Goal: Task Accomplishment & Management: Complete application form

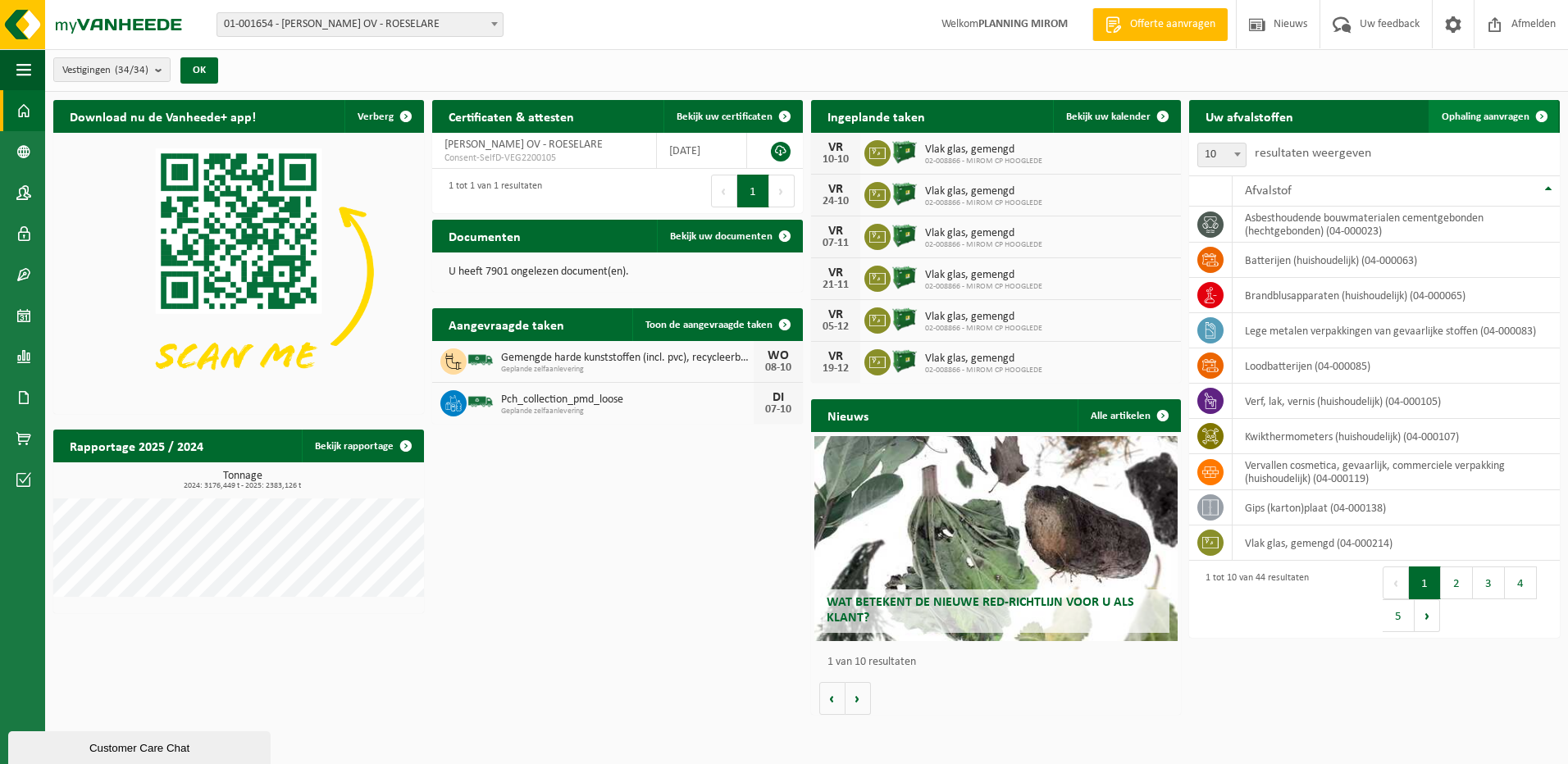
click at [1482, 112] on span "Ophaling aanvragen" at bounding box center [1485, 117] width 87 height 11
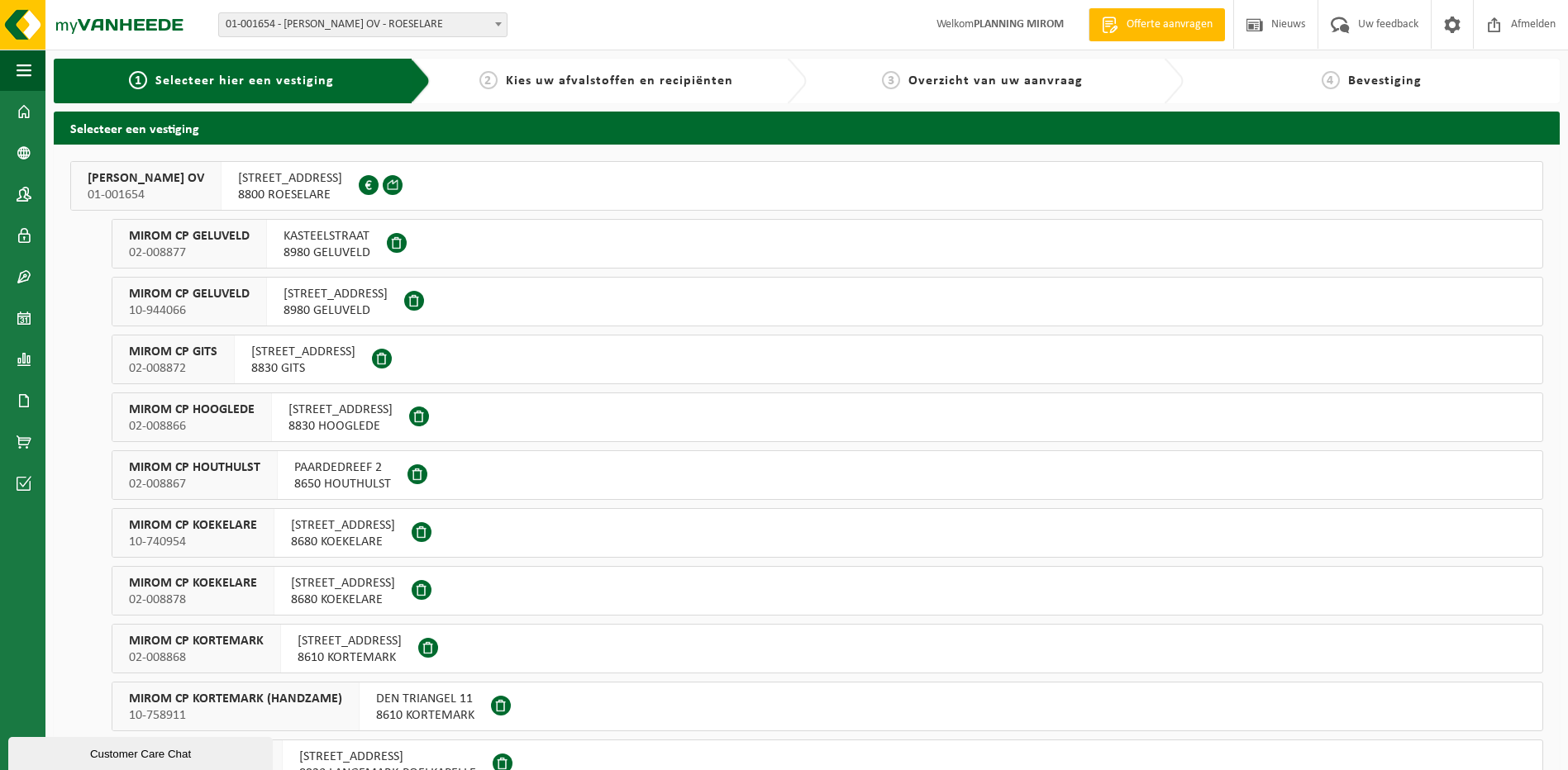
click at [402, 184] on span at bounding box center [392, 185] width 20 height 20
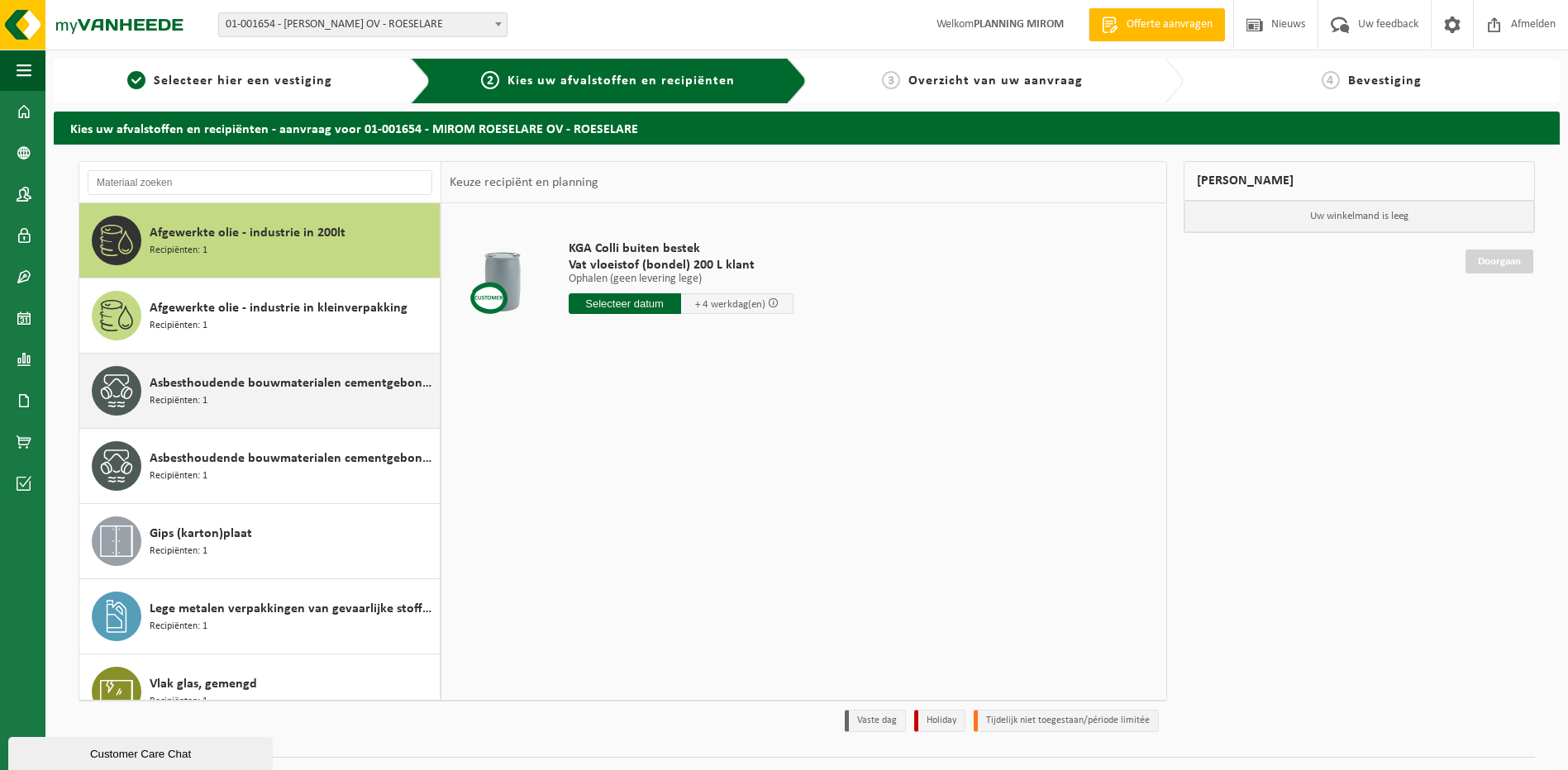
click at [266, 397] on div "Asbesthoudende bouwmaterialen cementgebonden (hechtgebonden) Recipiënten: 1" at bounding box center [292, 391] width 286 height 50
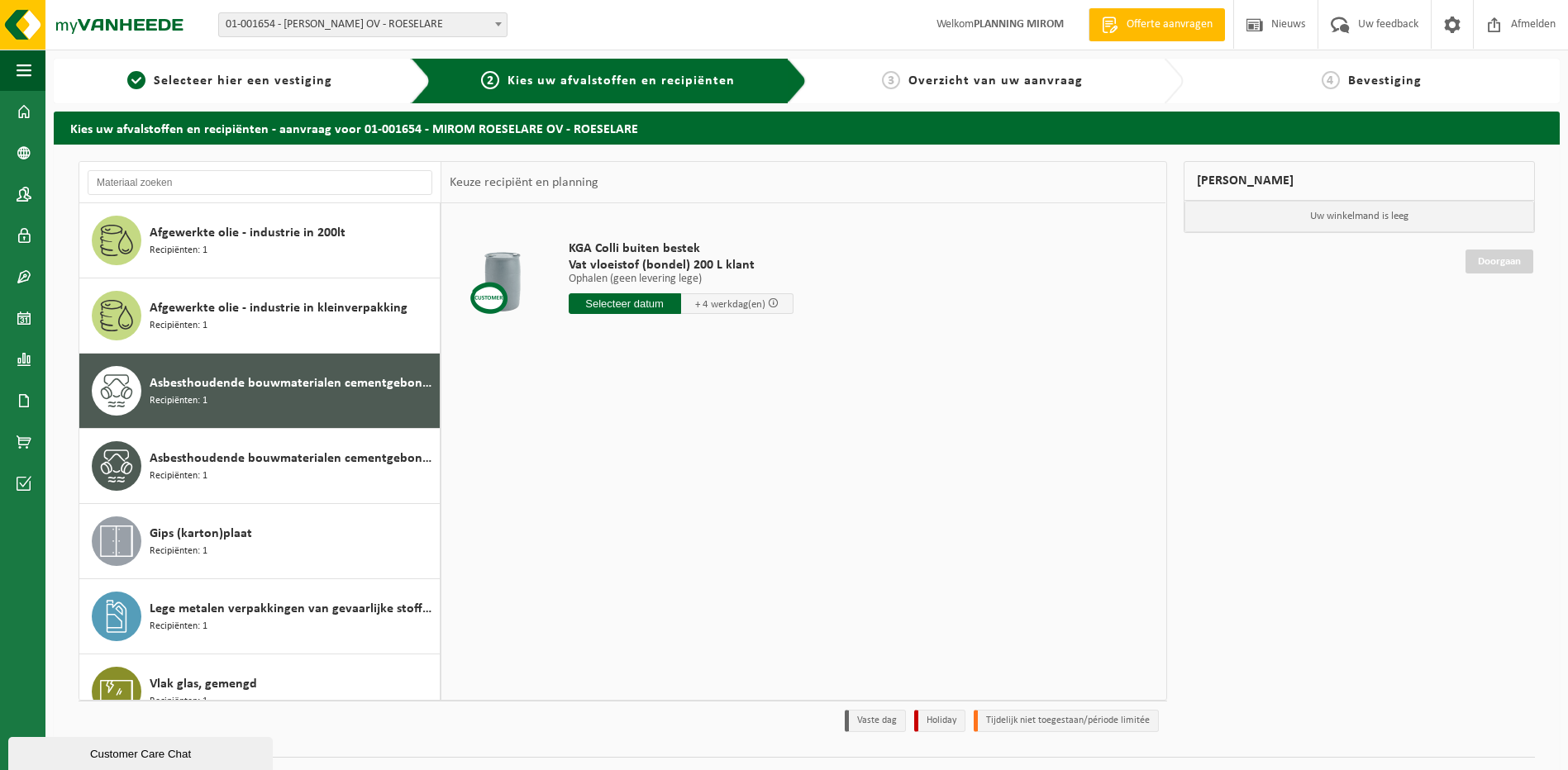
scroll to position [29, 0]
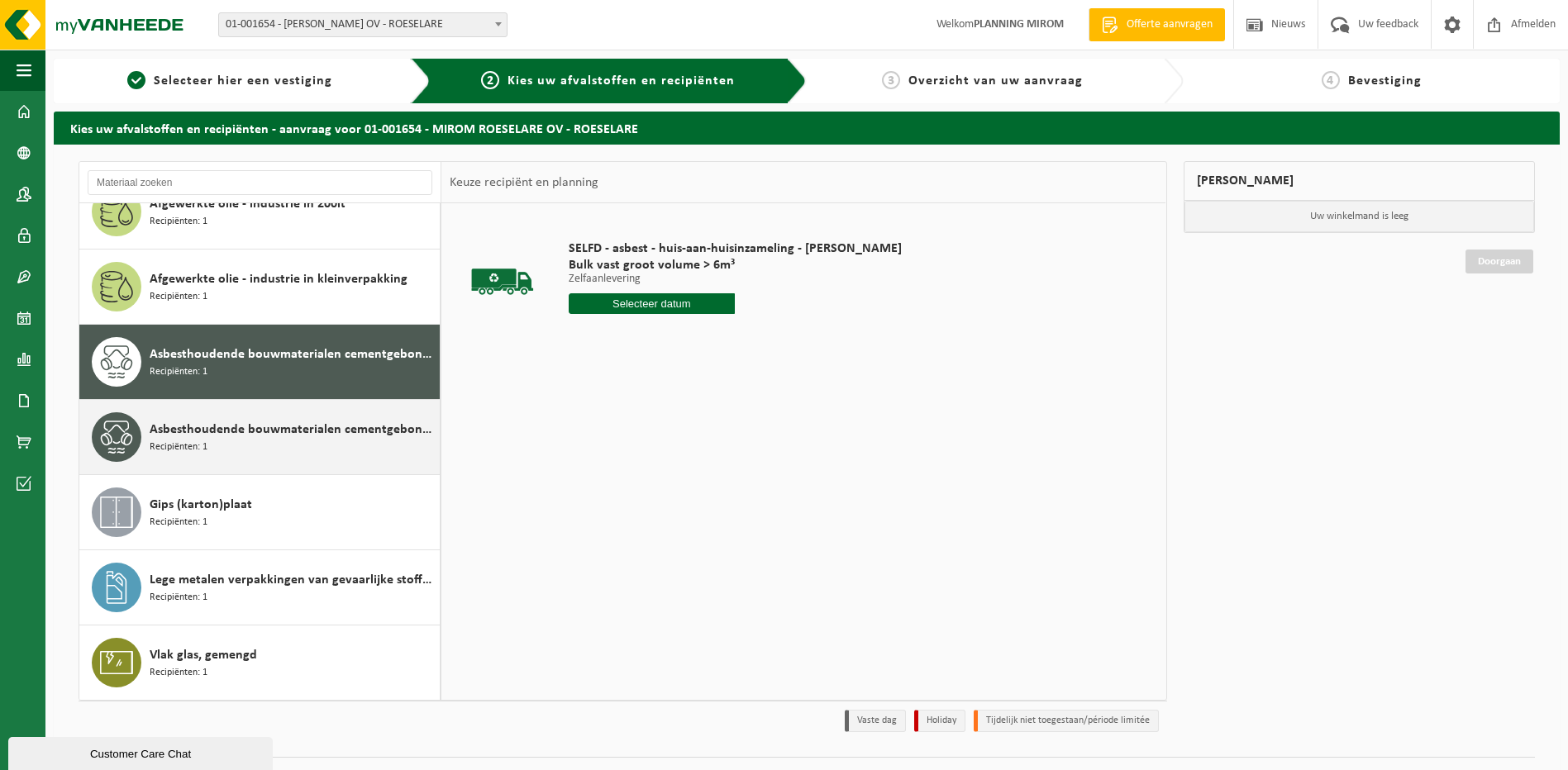
click at [243, 438] on span "Asbesthoudende bouwmaterialen cementgebonden met isolatie(hechtgebonden)" at bounding box center [292, 429] width 286 height 20
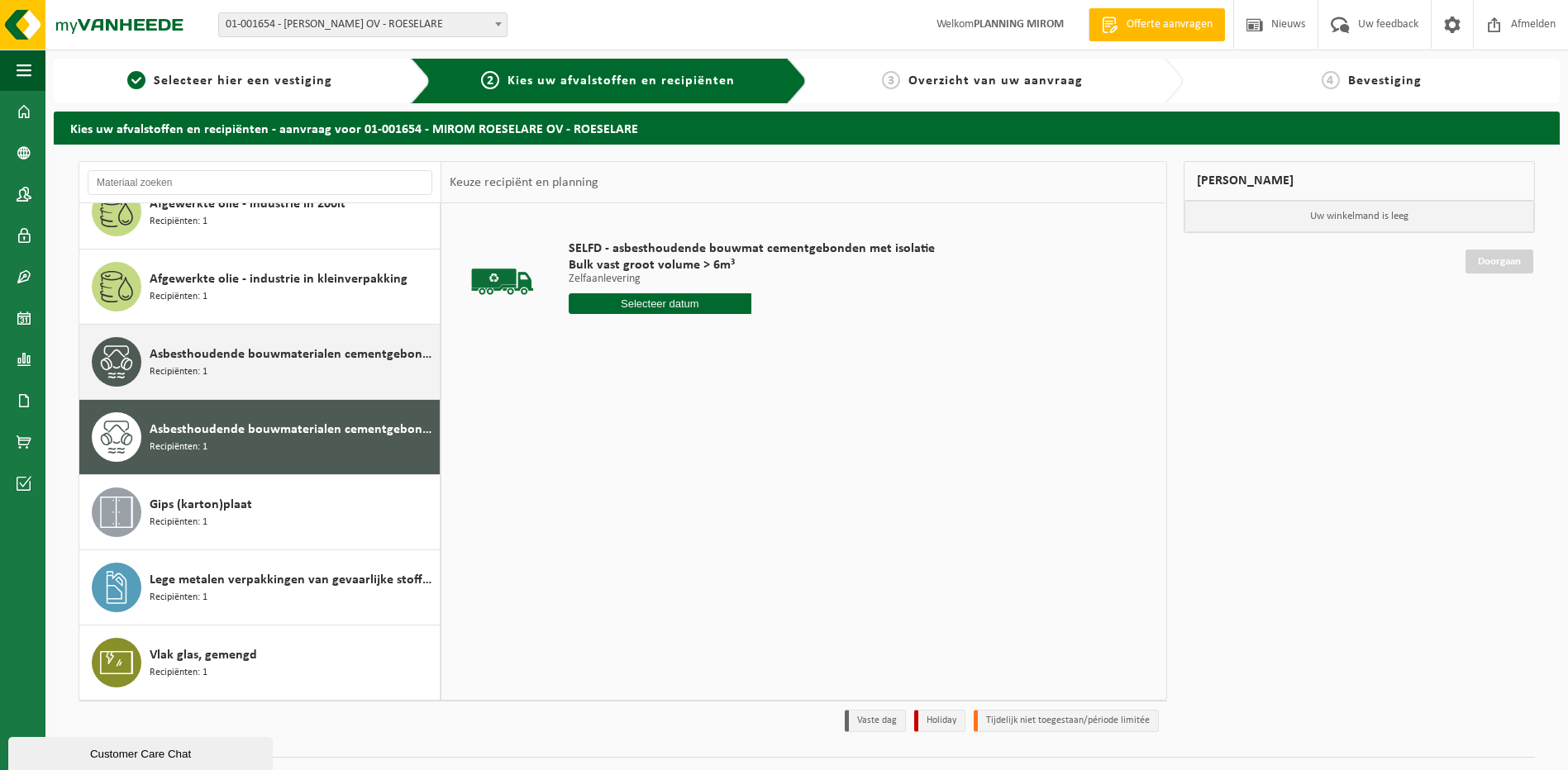
click at [256, 370] on div "Asbesthoudende bouwmaterialen cementgebonden (hechtgebonden) Recipiënten: 1" at bounding box center [292, 362] width 286 height 50
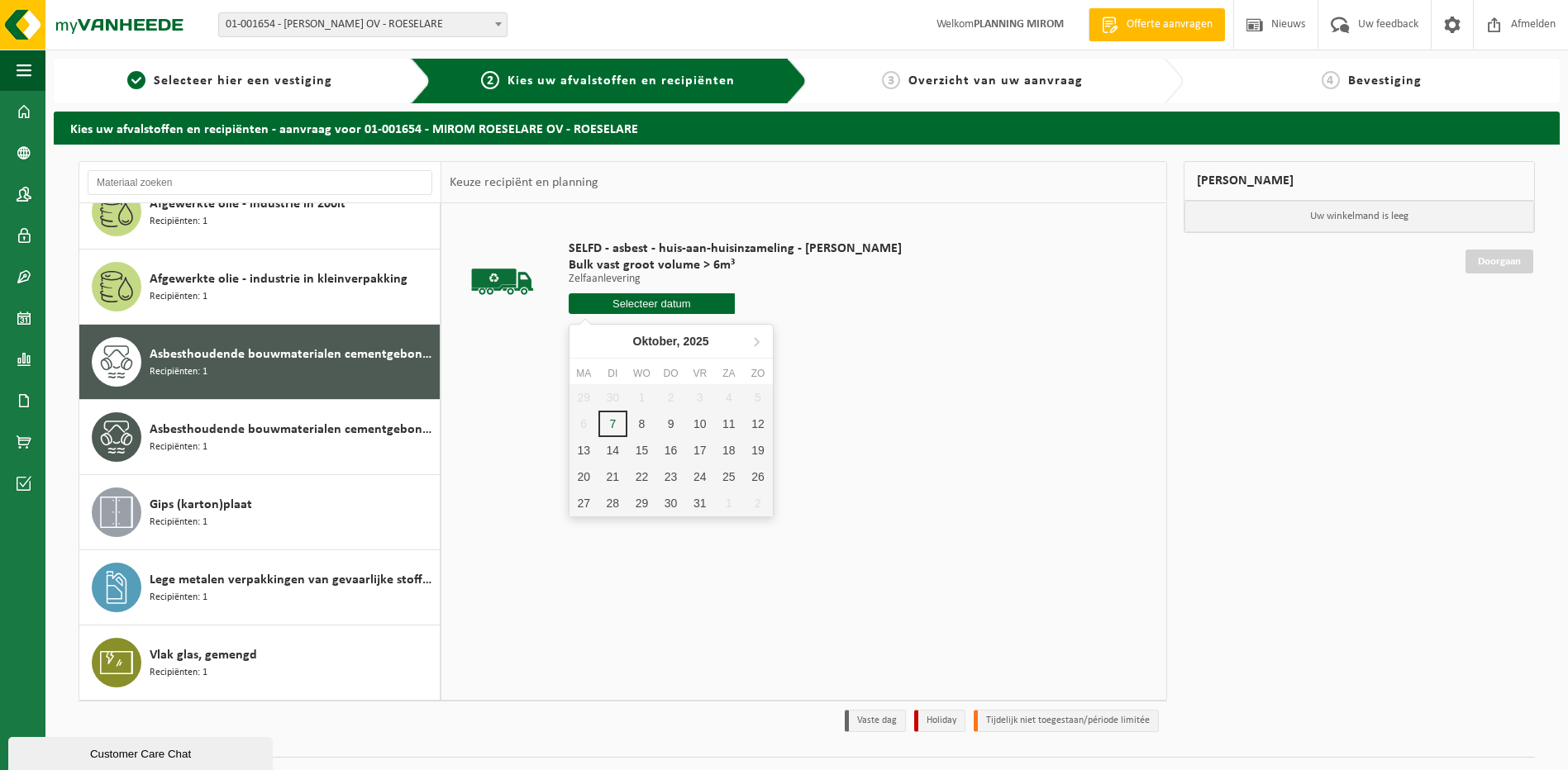
click at [640, 303] on input "text" at bounding box center [651, 303] width 167 height 21
click at [640, 416] on div "8" at bounding box center [642, 424] width 29 height 26
type input "Van 2025-10-08"
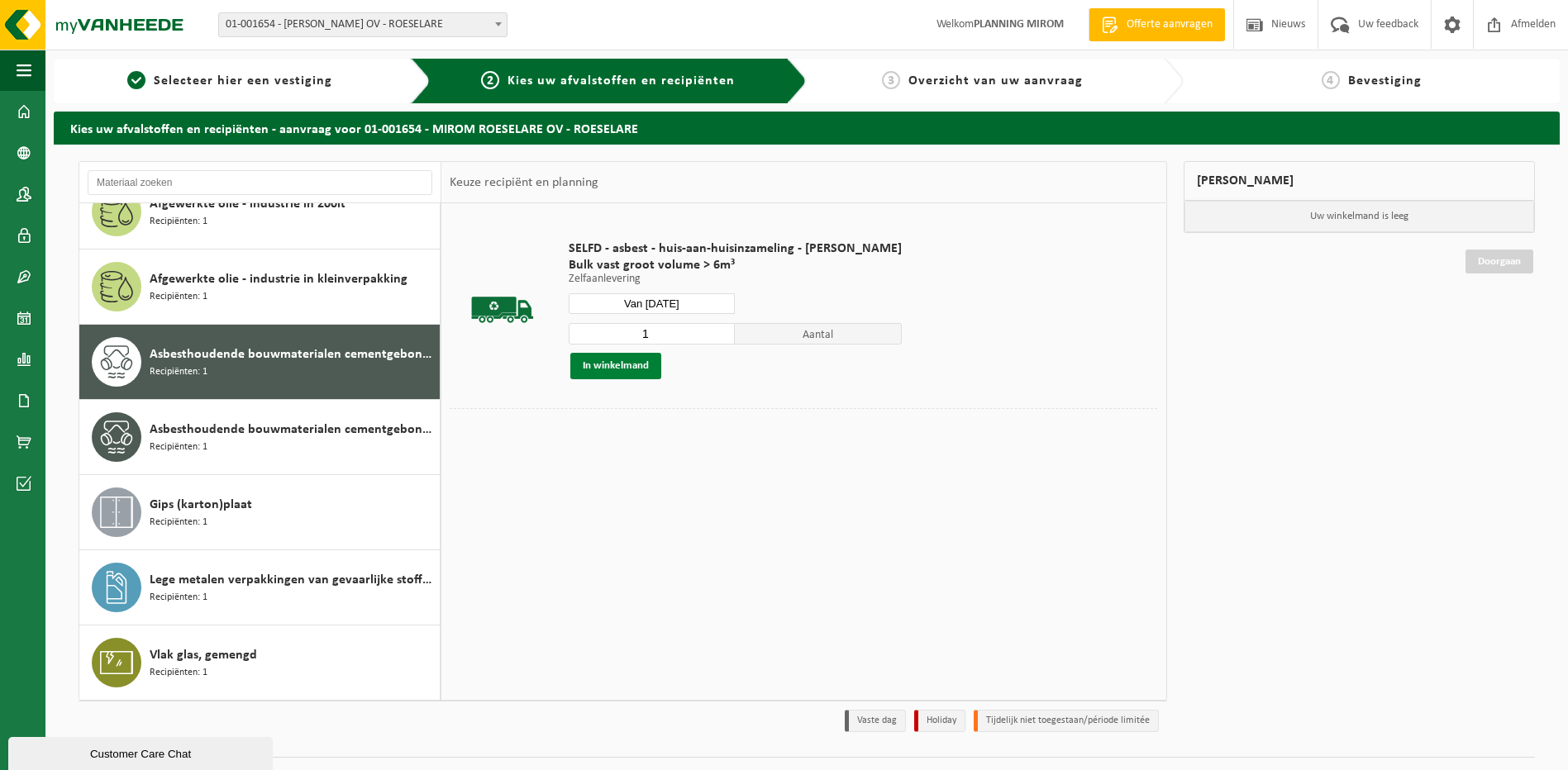
click at [649, 364] on button "In winkelmand" at bounding box center [615, 366] width 91 height 26
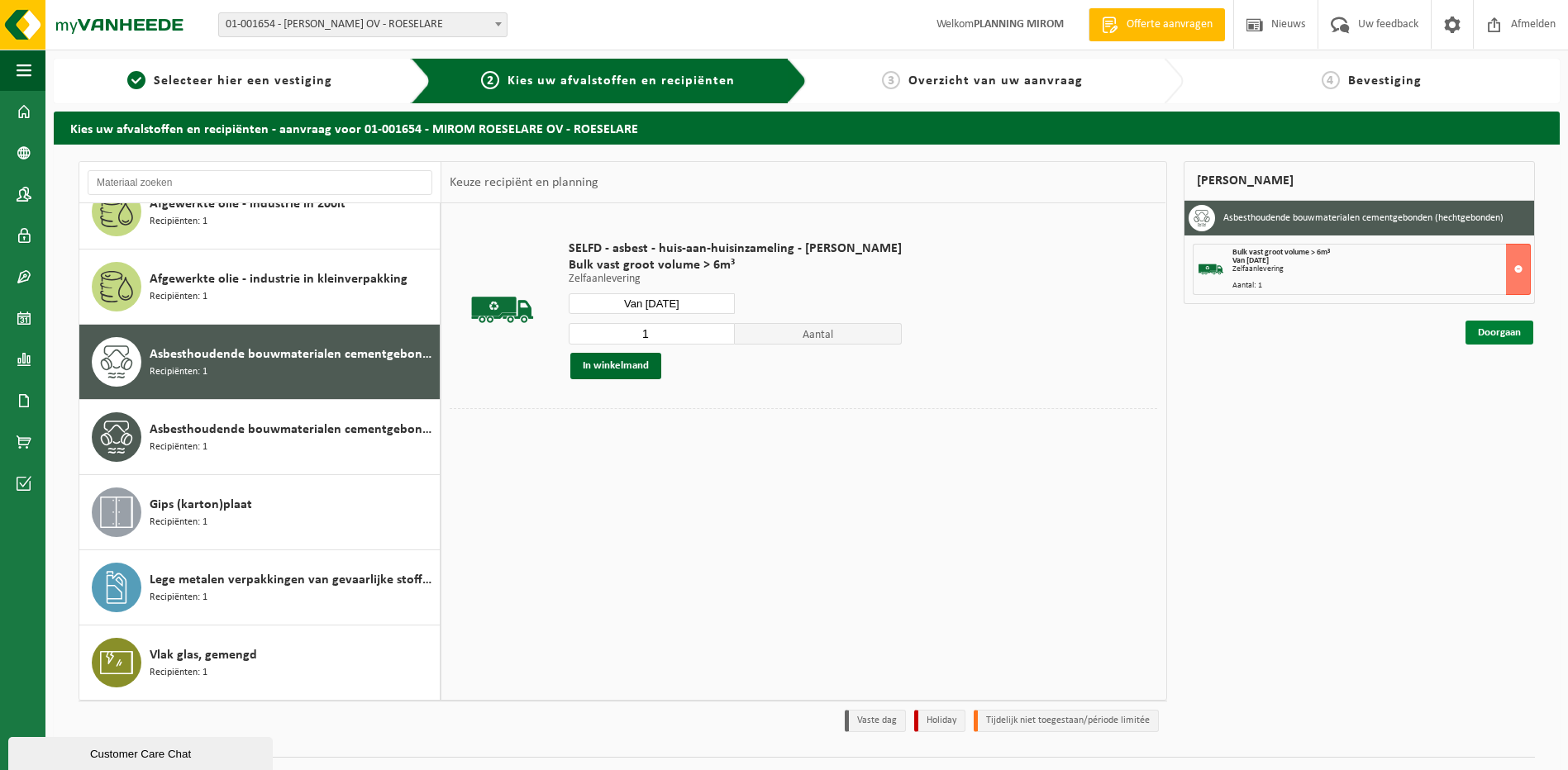
click at [1484, 324] on link "Doorgaan" at bounding box center [1499, 332] width 68 height 24
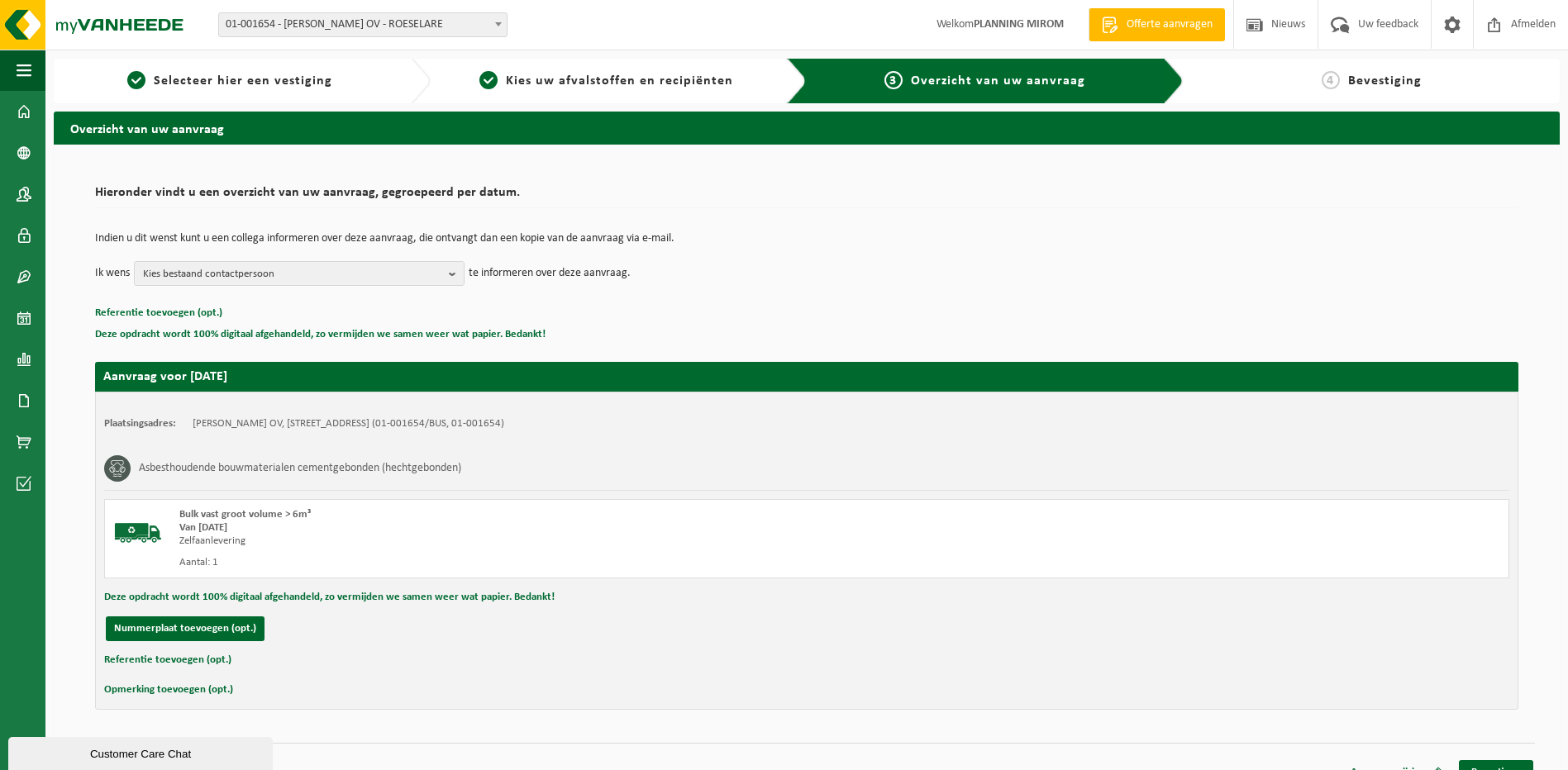
scroll to position [23, 0]
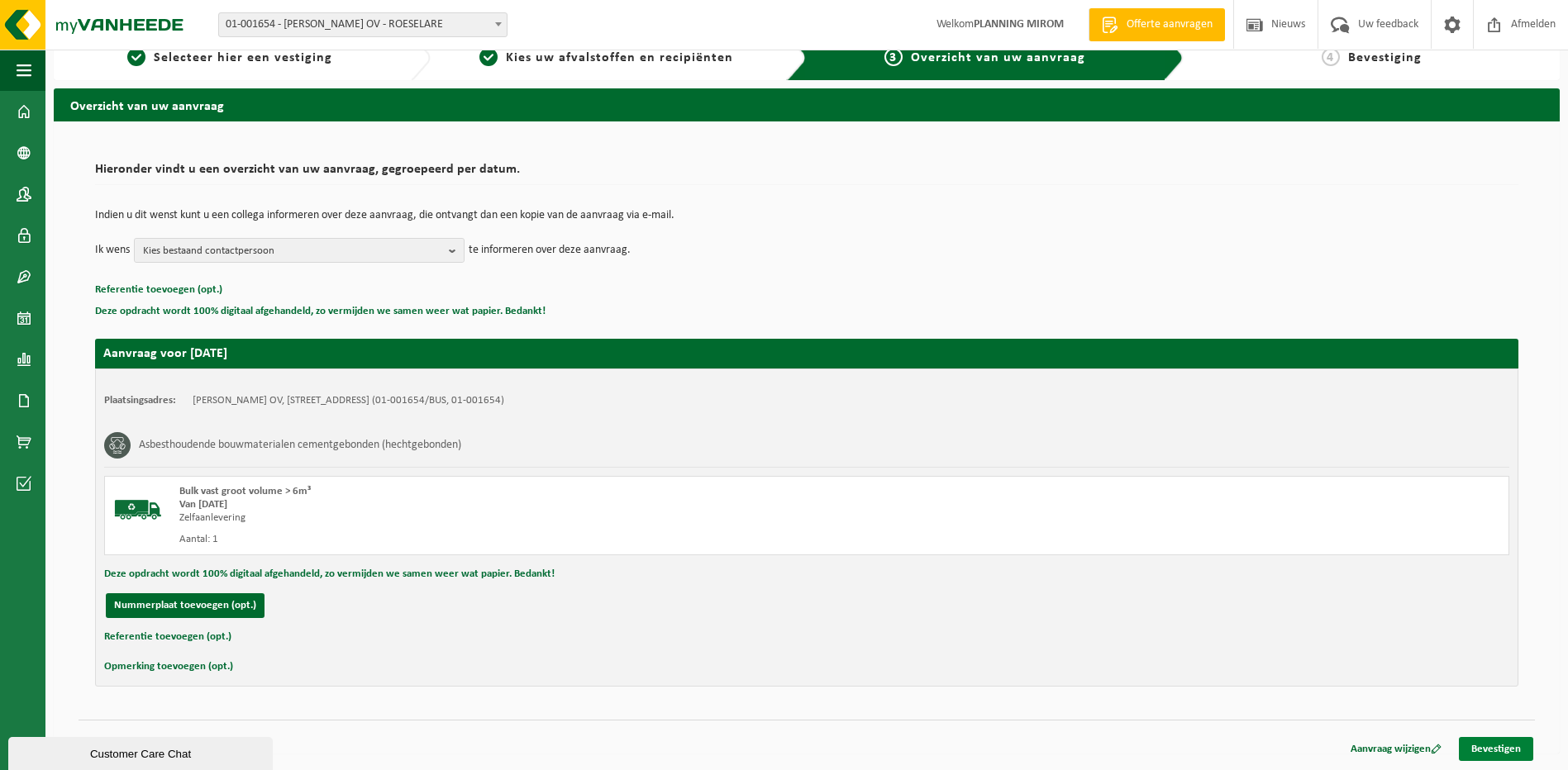
click at [1477, 740] on link "Bevestigen" at bounding box center [1495, 749] width 74 height 24
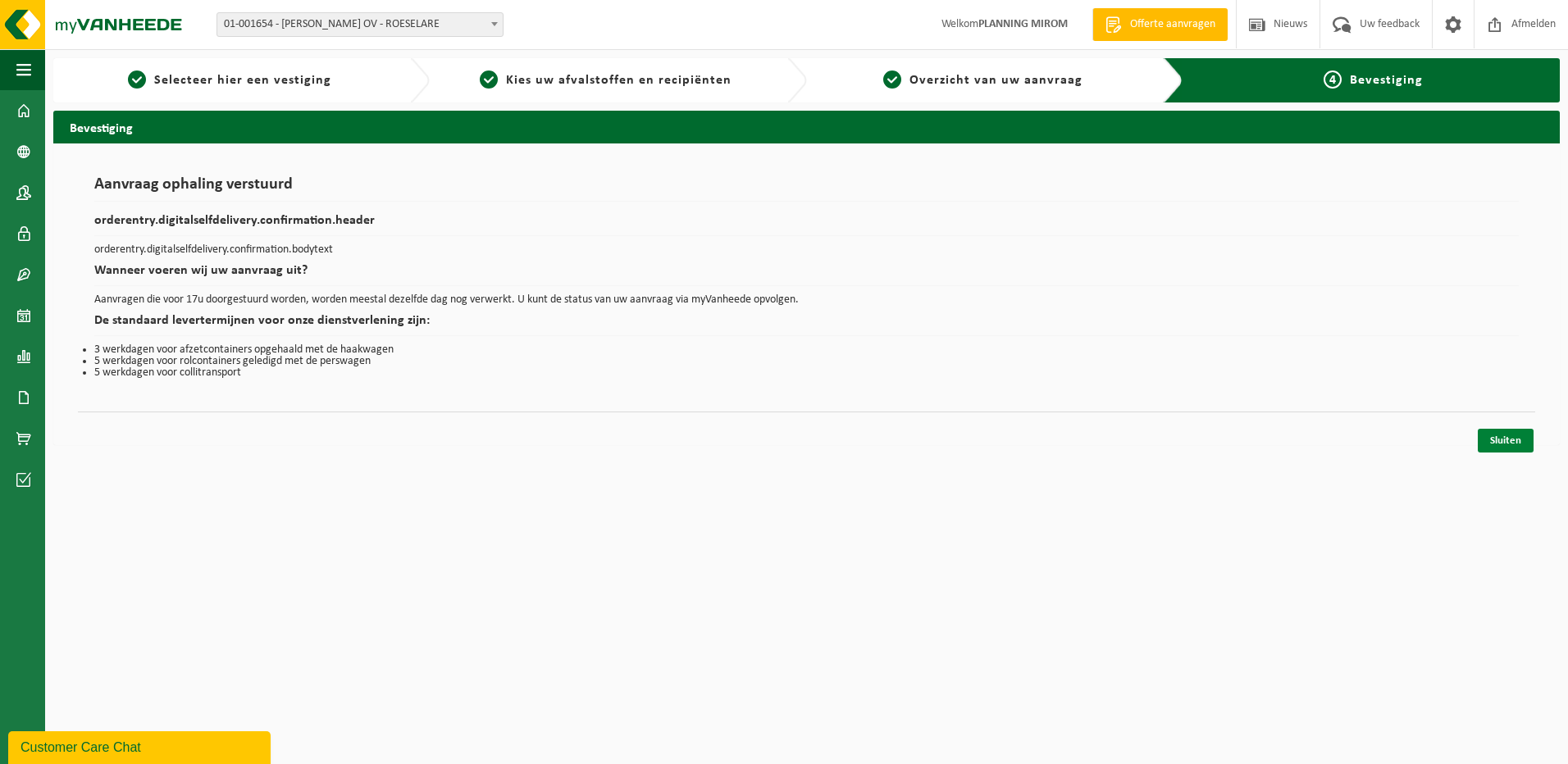
click at [1491, 442] on link "Sluiten" at bounding box center [1506, 441] width 56 height 24
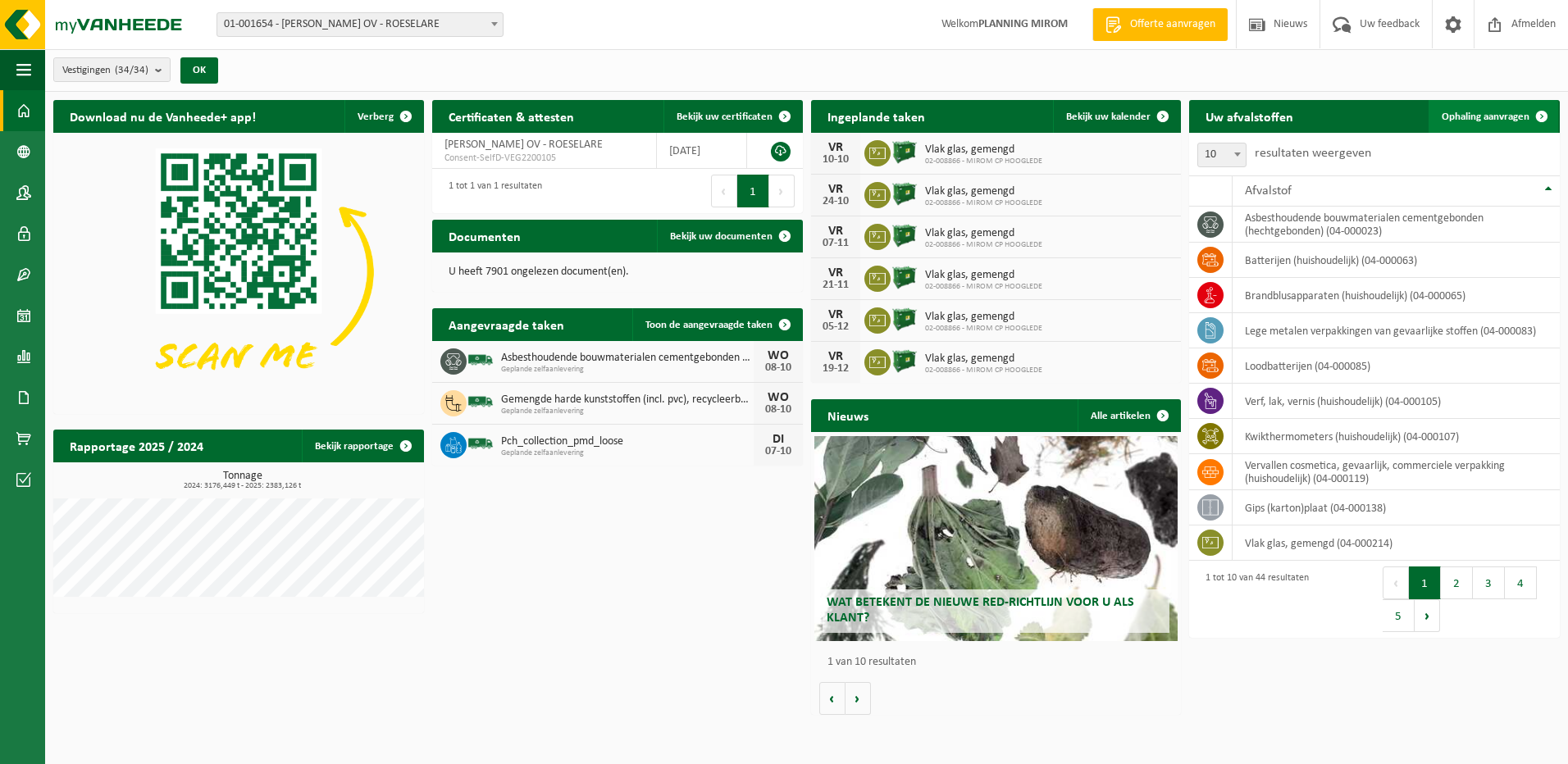
click at [1513, 109] on link "Ophaling aanvragen" at bounding box center [1493, 116] width 130 height 33
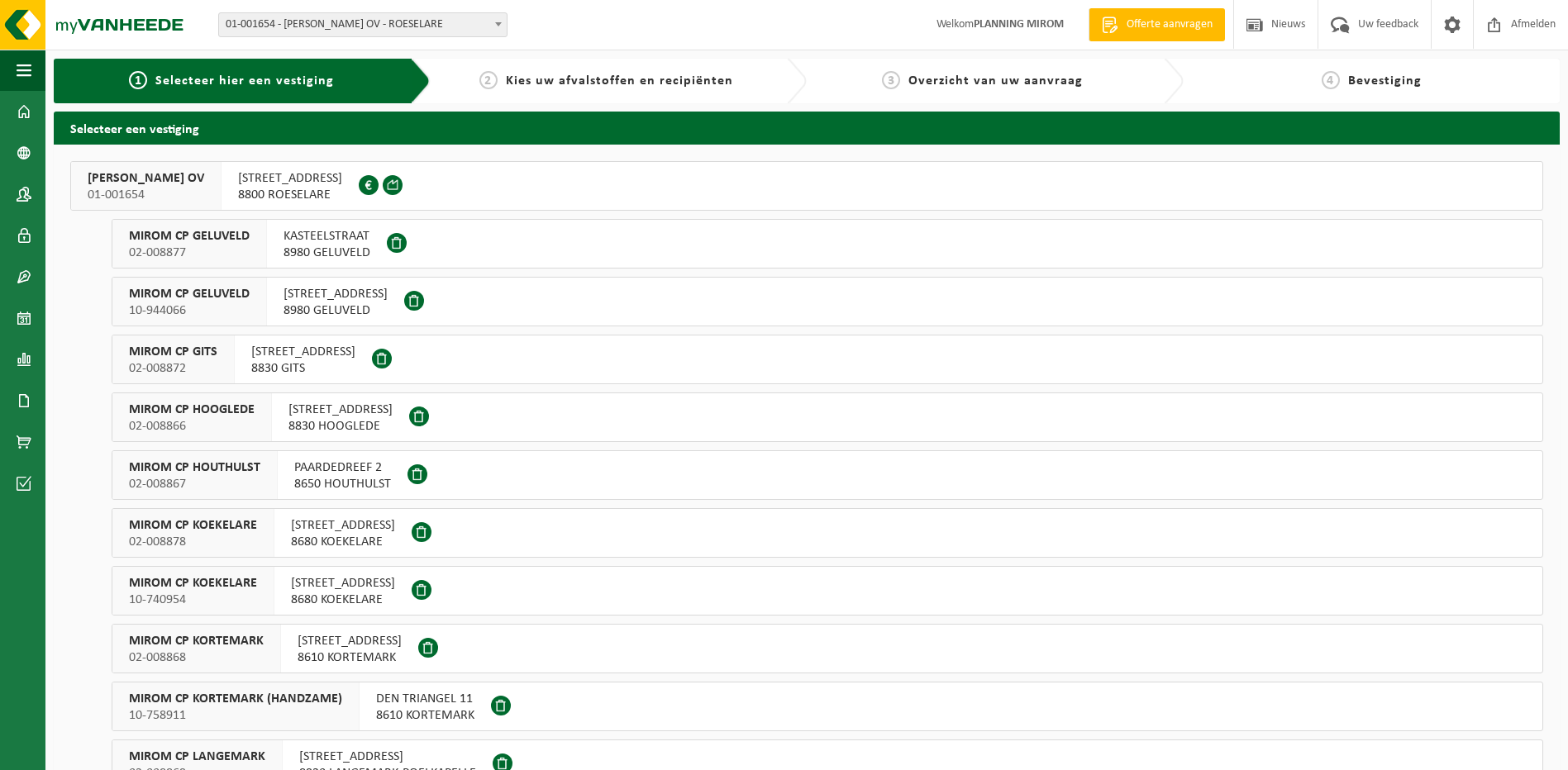
click at [385, 639] on span "KRONEVOORDESTRAAT 57" at bounding box center [349, 641] width 104 height 16
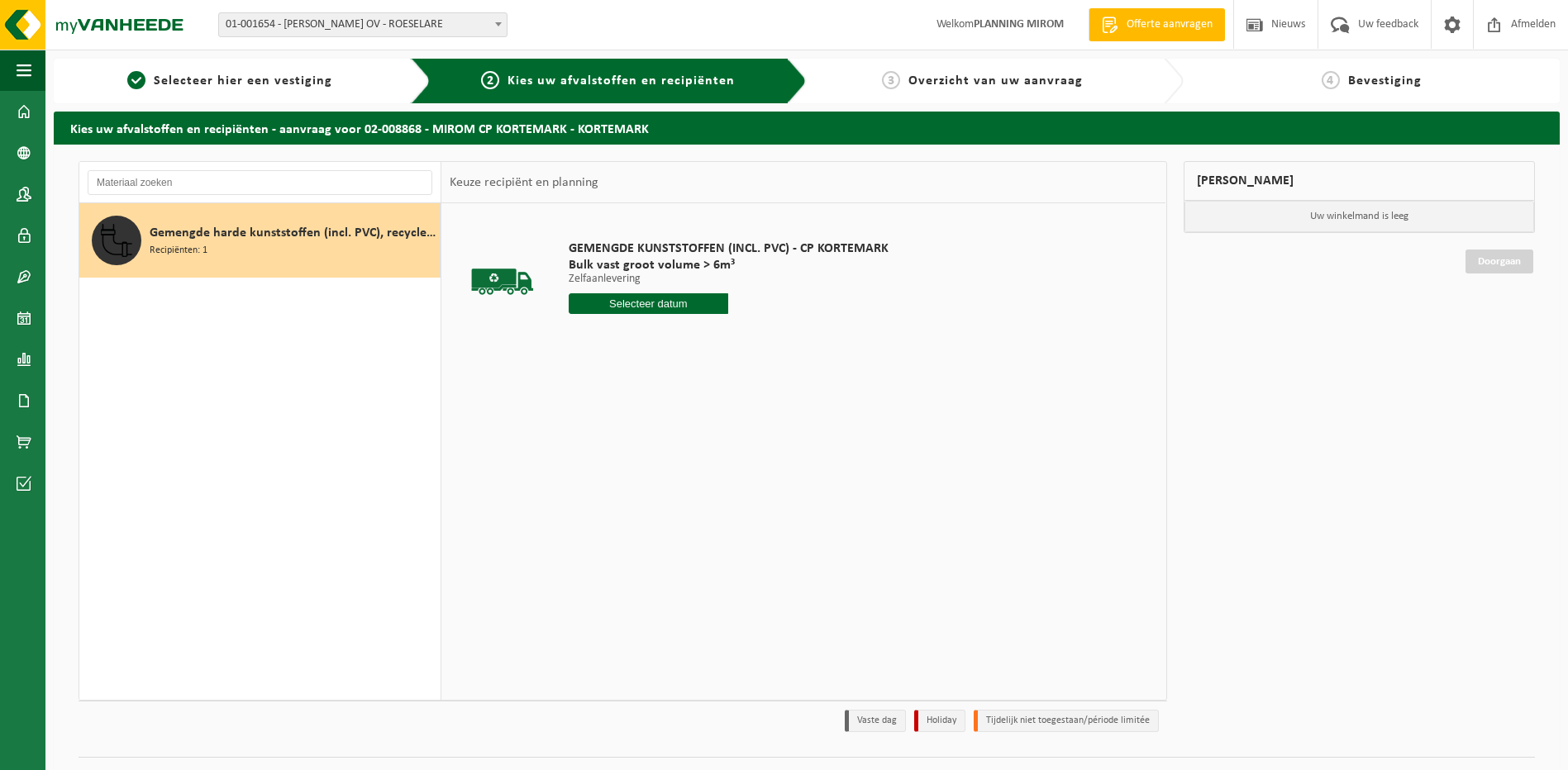
click at [661, 308] on input "text" at bounding box center [649, 303] width 161 height 21
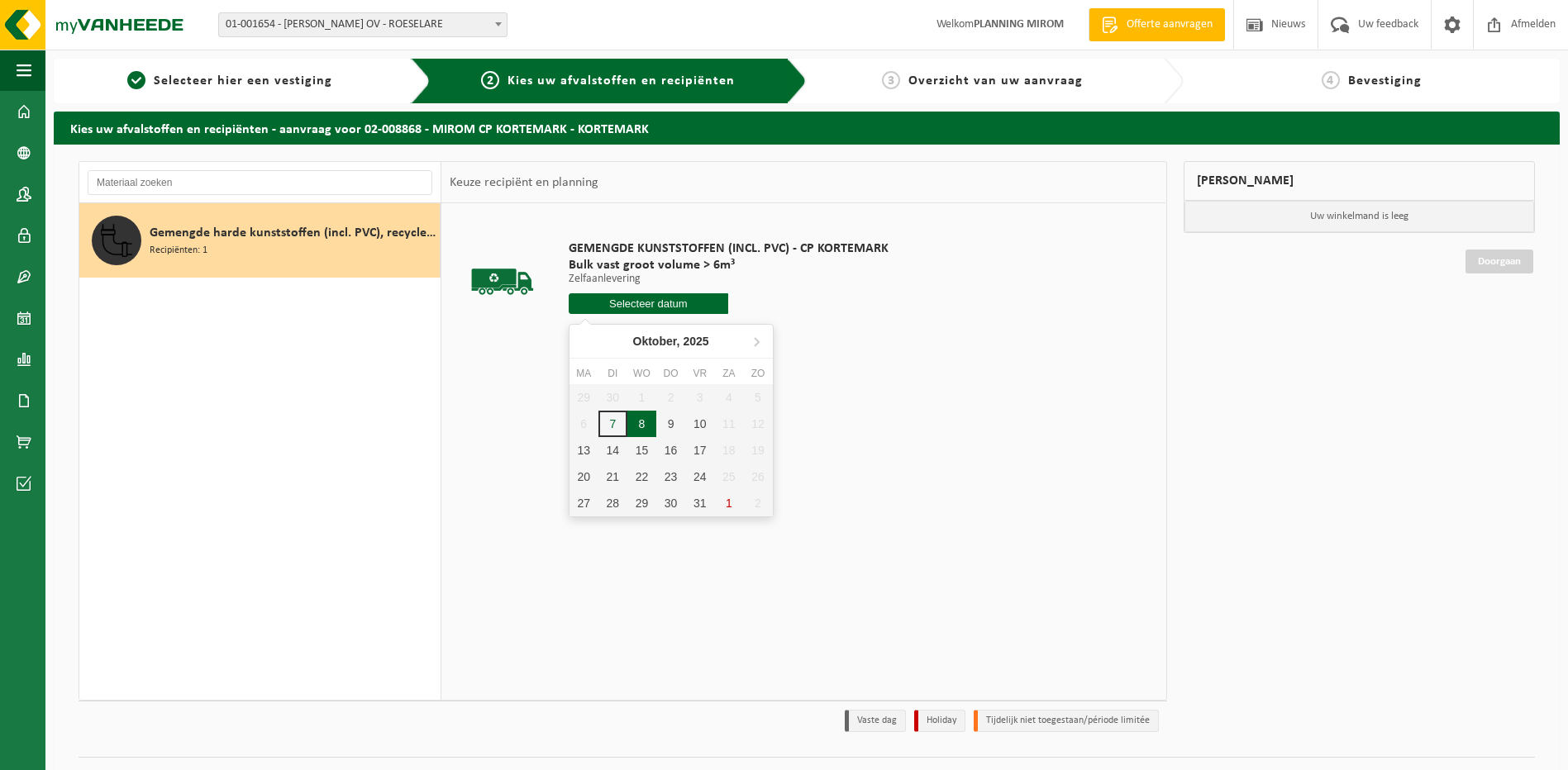
click at [642, 428] on div "8" at bounding box center [642, 424] width 29 height 26
type input "Van 2025-10-08"
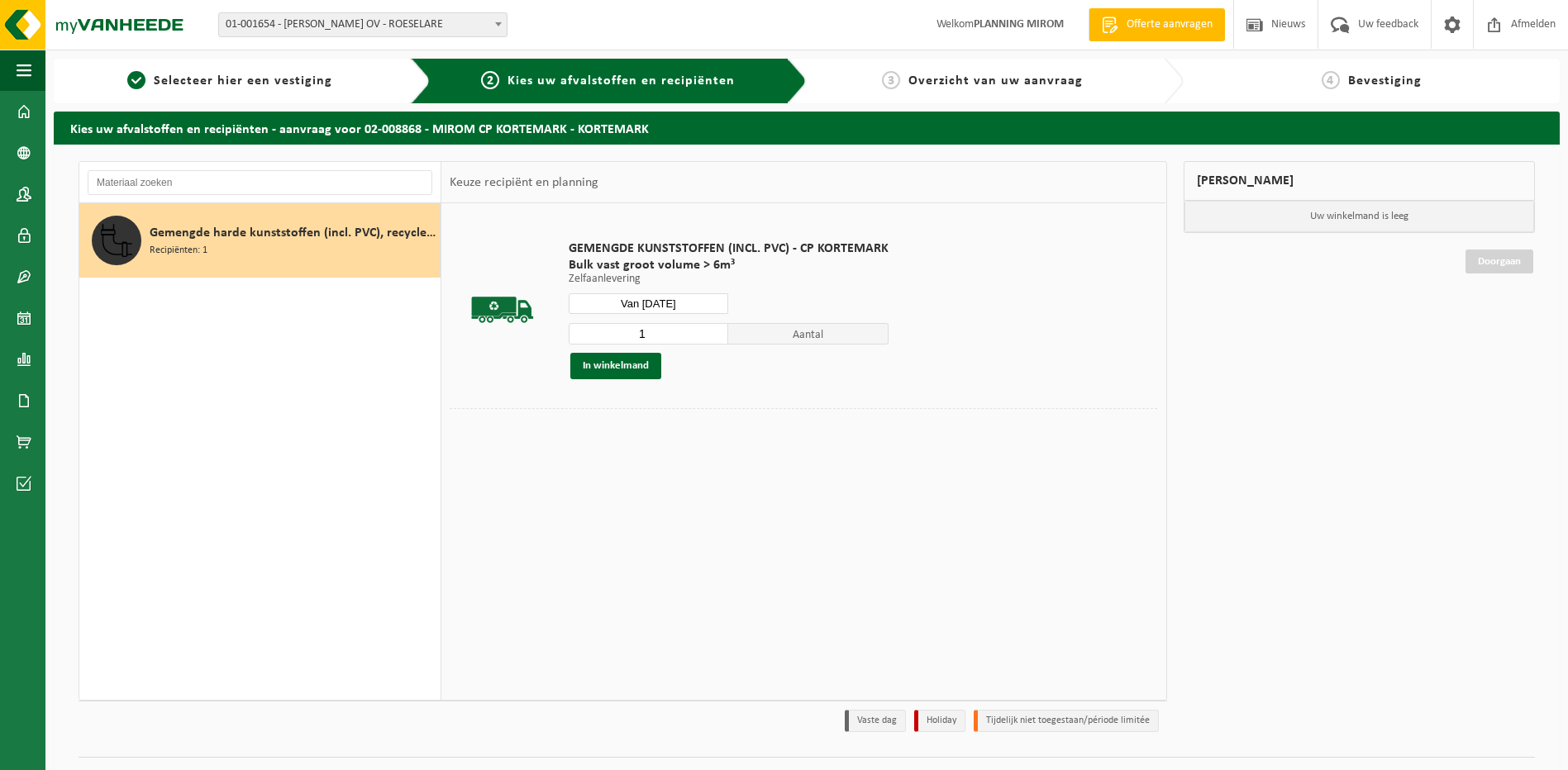
click at [620, 381] on div "GEMENGDE KUNSTSTOFFEN (INCL. PVC) - CP KORTEMARK Bulk vast groot volume > 6m³ Z…" at bounding box center [729, 309] width 337 height 172
click at [622, 373] on button "In winkelmand" at bounding box center [615, 366] width 91 height 26
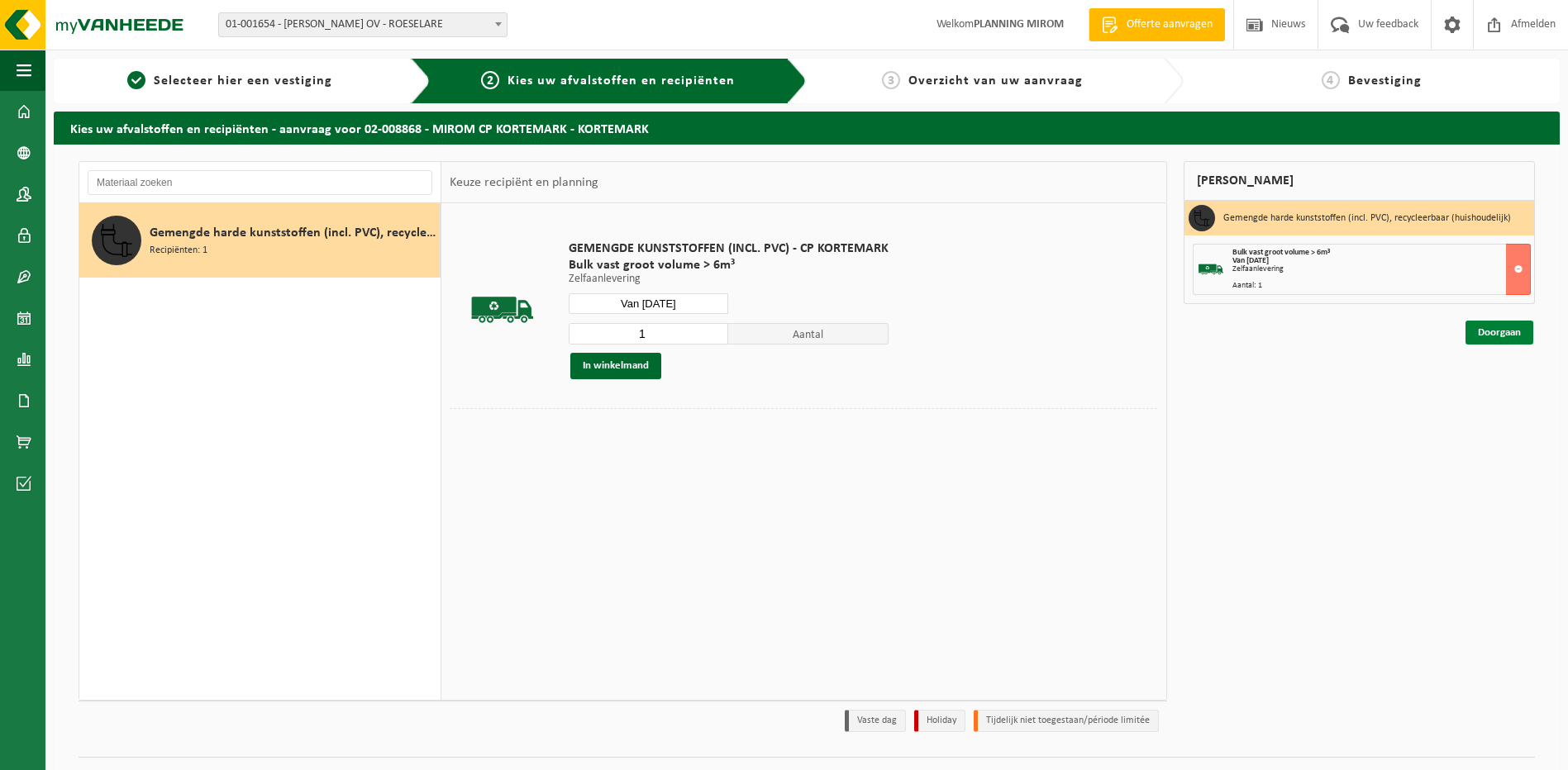
click at [1489, 326] on link "Doorgaan" at bounding box center [1499, 332] width 68 height 24
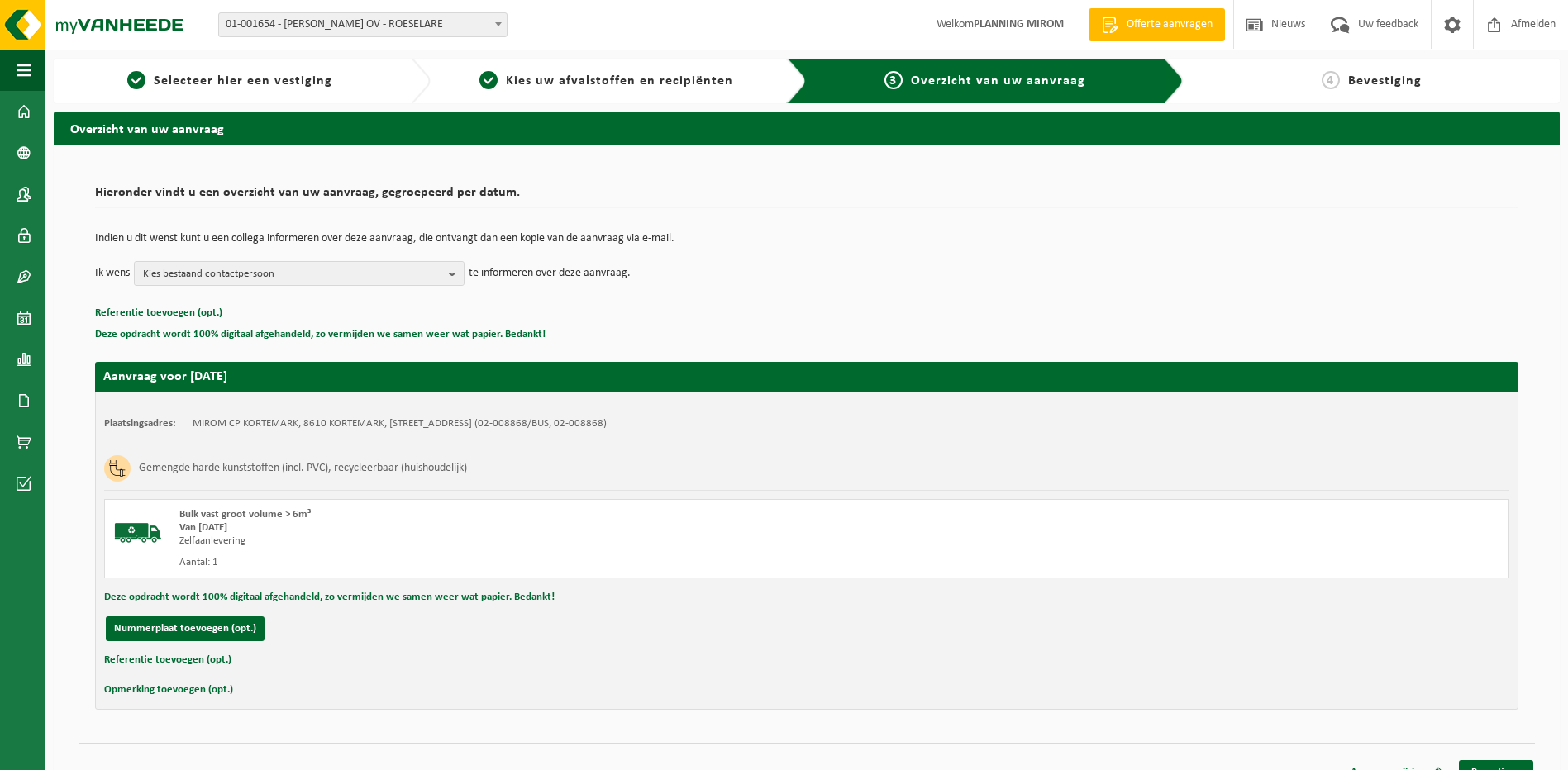
scroll to position [23, 0]
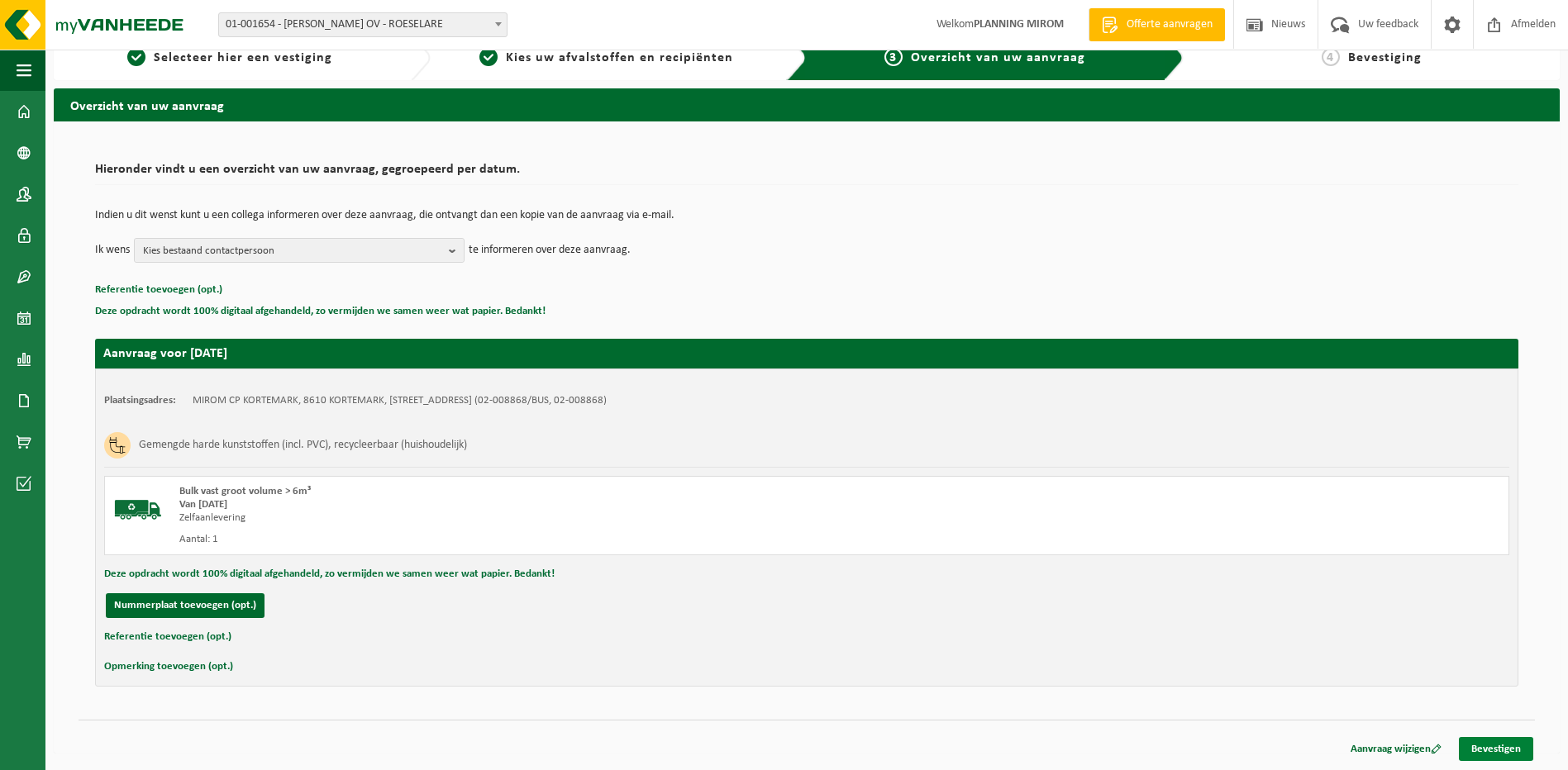
click at [1510, 748] on link "Bevestigen" at bounding box center [1495, 749] width 74 height 24
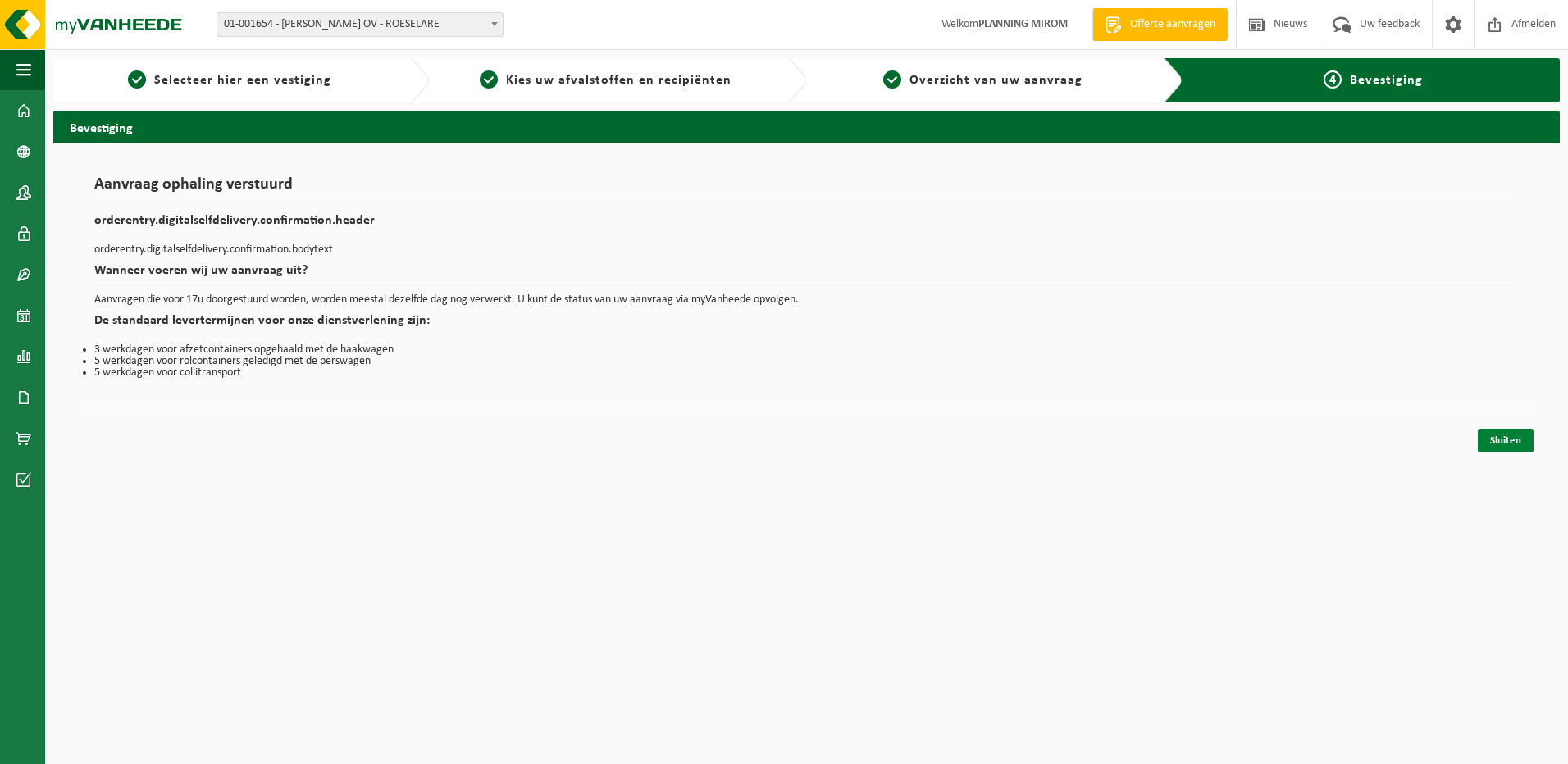
click at [1495, 432] on link "Sluiten" at bounding box center [1506, 441] width 56 height 24
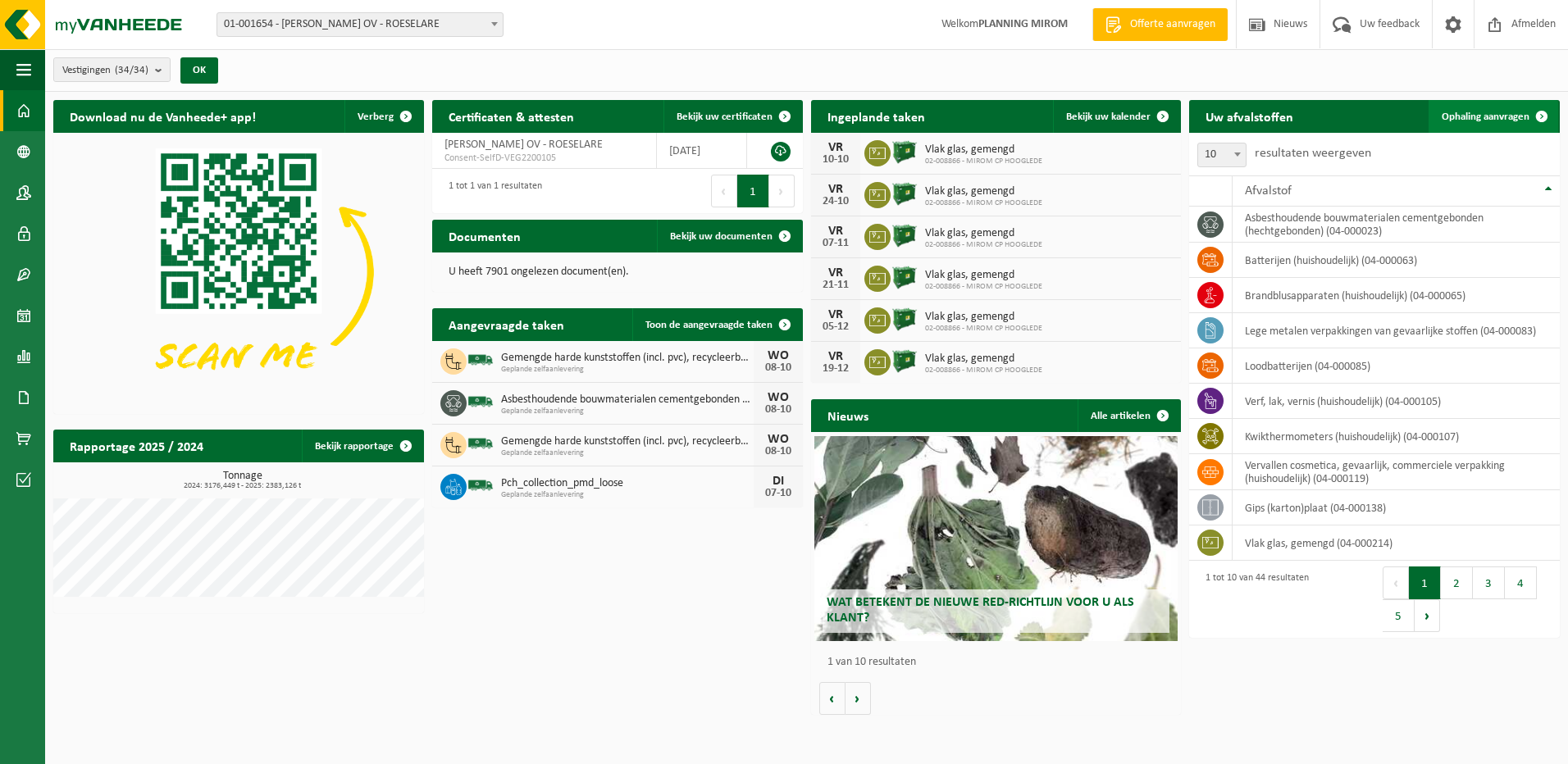
click at [1456, 119] on span "Ophaling aanvragen" at bounding box center [1485, 117] width 87 height 11
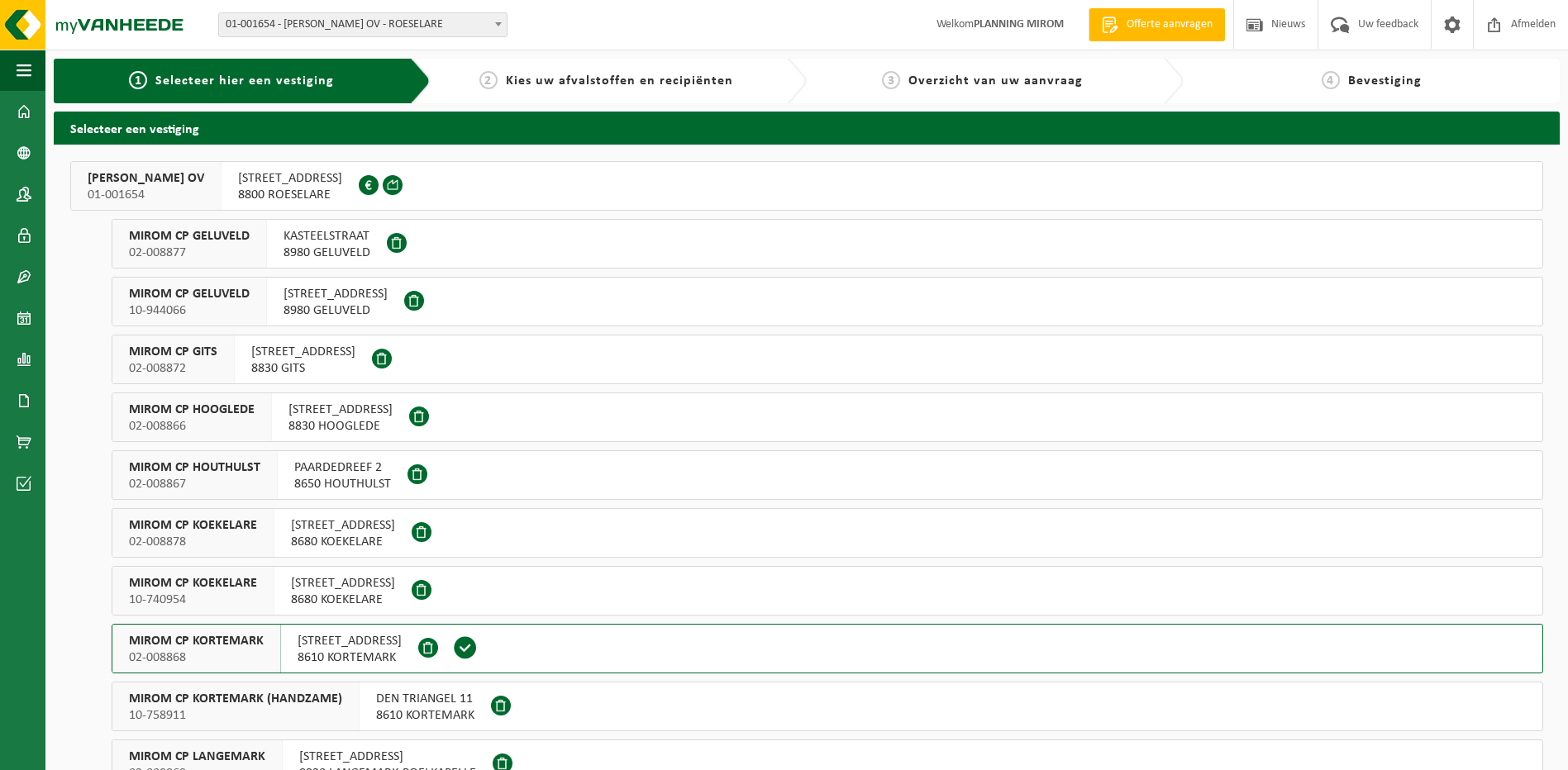
click at [342, 642] on span "KRONEVOORDESTRAAT 57" at bounding box center [349, 641] width 104 height 16
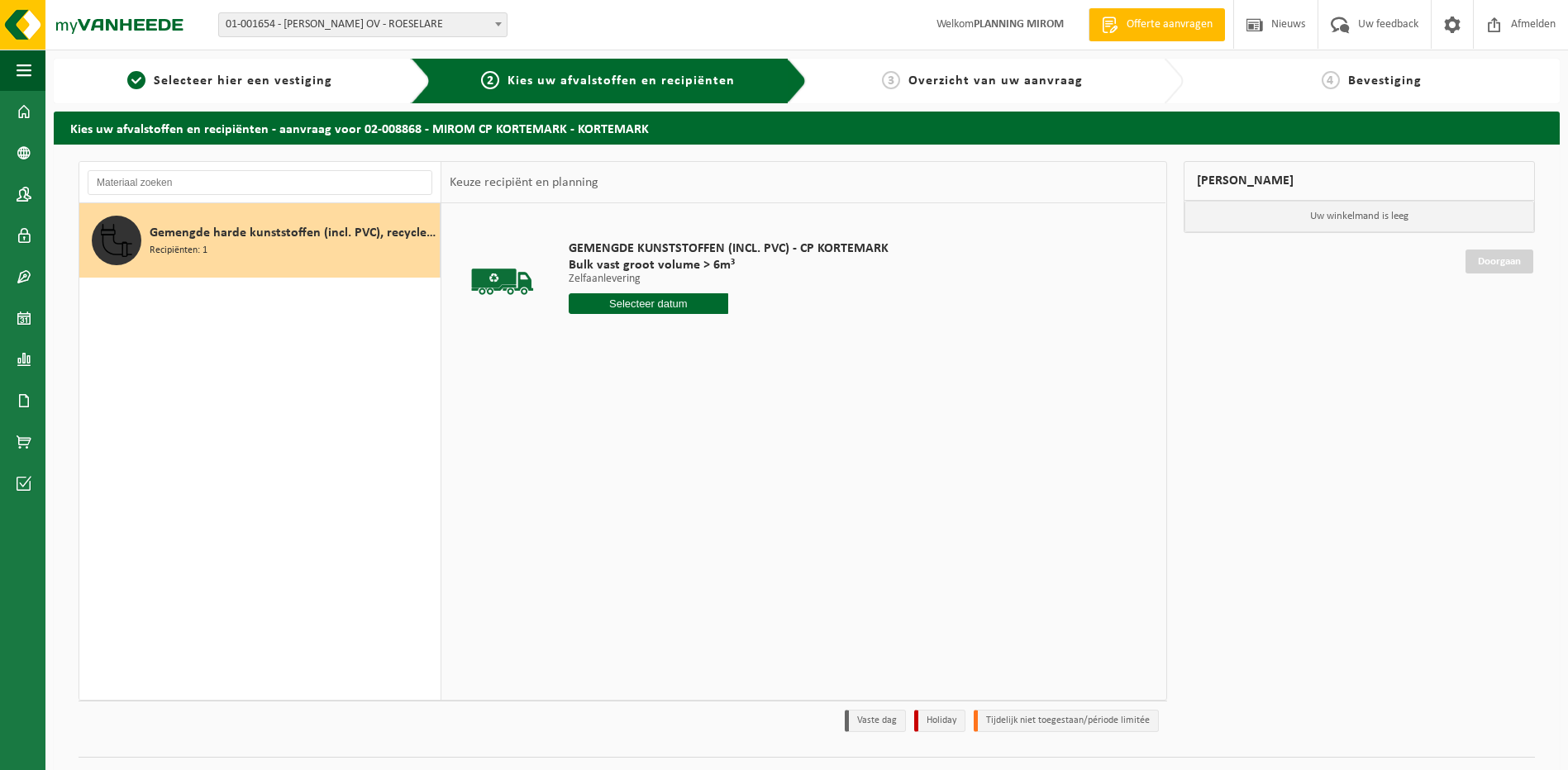
click at [303, 253] on div "Gemengde harde kunststoffen (incl. PVC), recycleerbaar (huishoudelijk) Recipiën…" at bounding box center [292, 240] width 286 height 50
click at [266, 188] on input "text" at bounding box center [260, 182] width 344 height 25
type input "pmd"
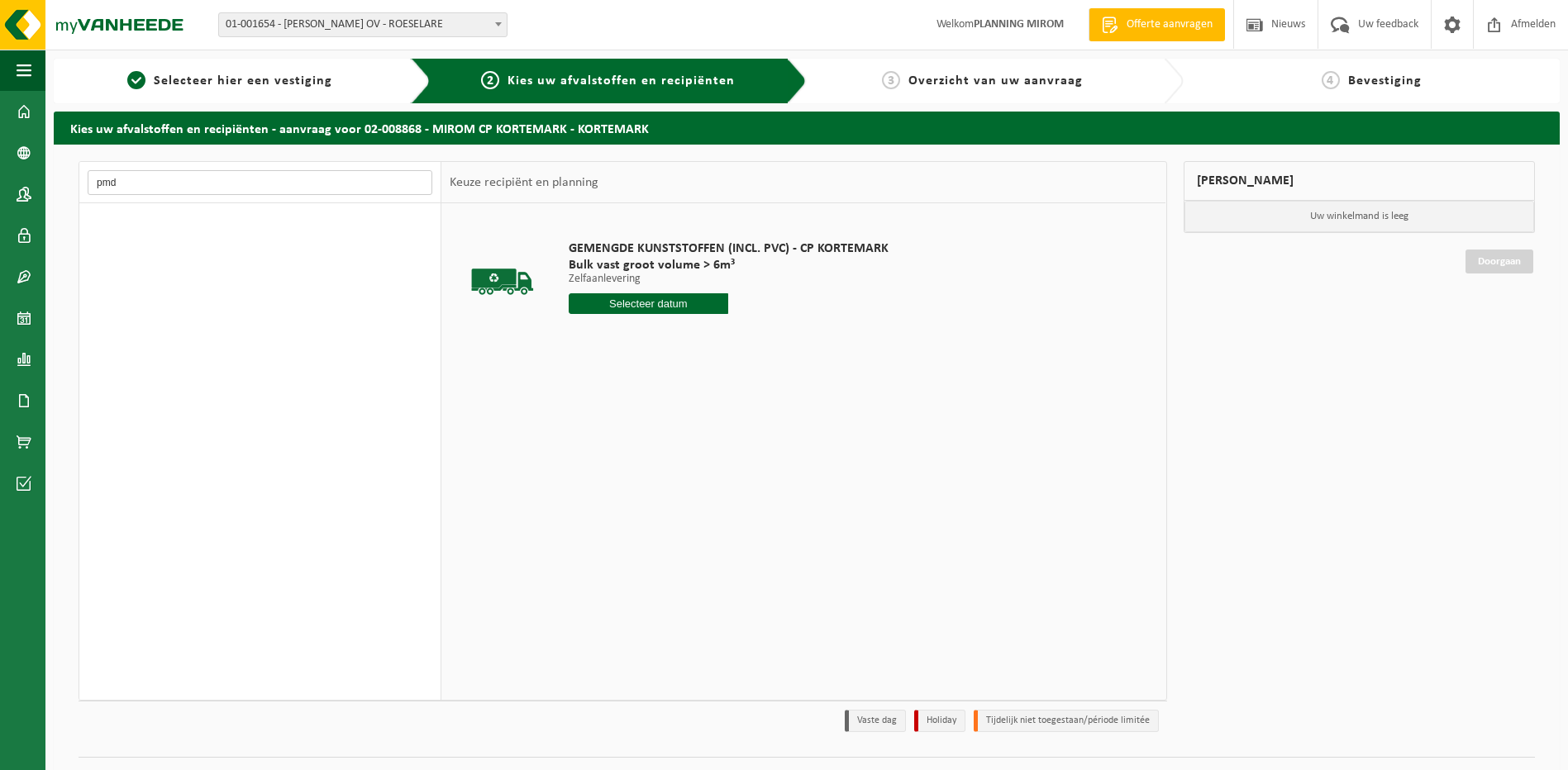
click at [317, 189] on input "pmd" at bounding box center [260, 182] width 344 height 25
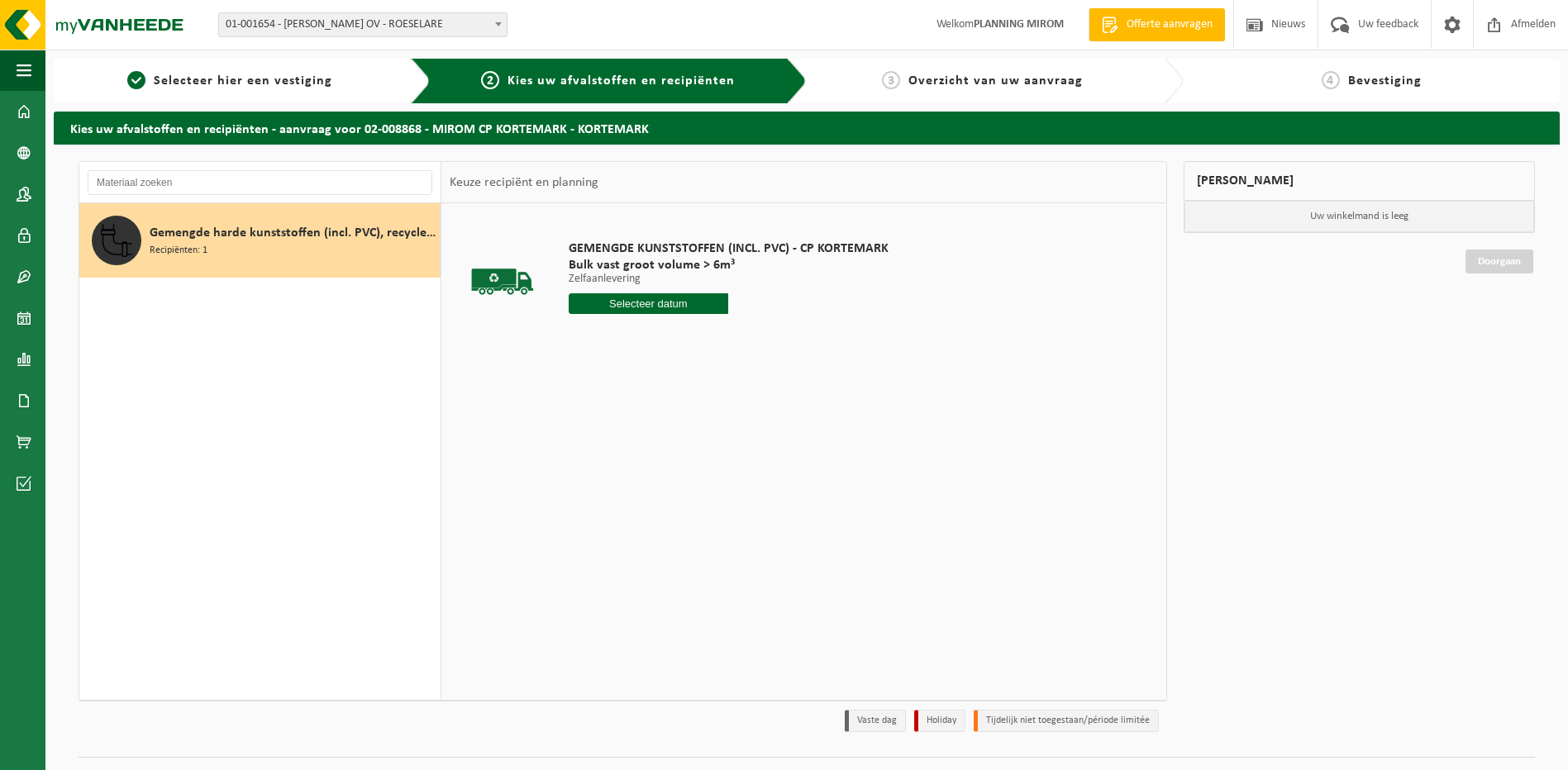
click at [504, 128] on h2 "Kies uw afvalstoffen en recipiënten - aanvraag voor 02-008868 - MIROM CP KORTEM…" at bounding box center [807, 128] width 1506 height 32
click at [505, 128] on h2 "Kies uw afvalstoffen en recipiënten - aanvraag voor 02-008868 - MIROM CP KORTEM…" at bounding box center [807, 128] width 1506 height 32
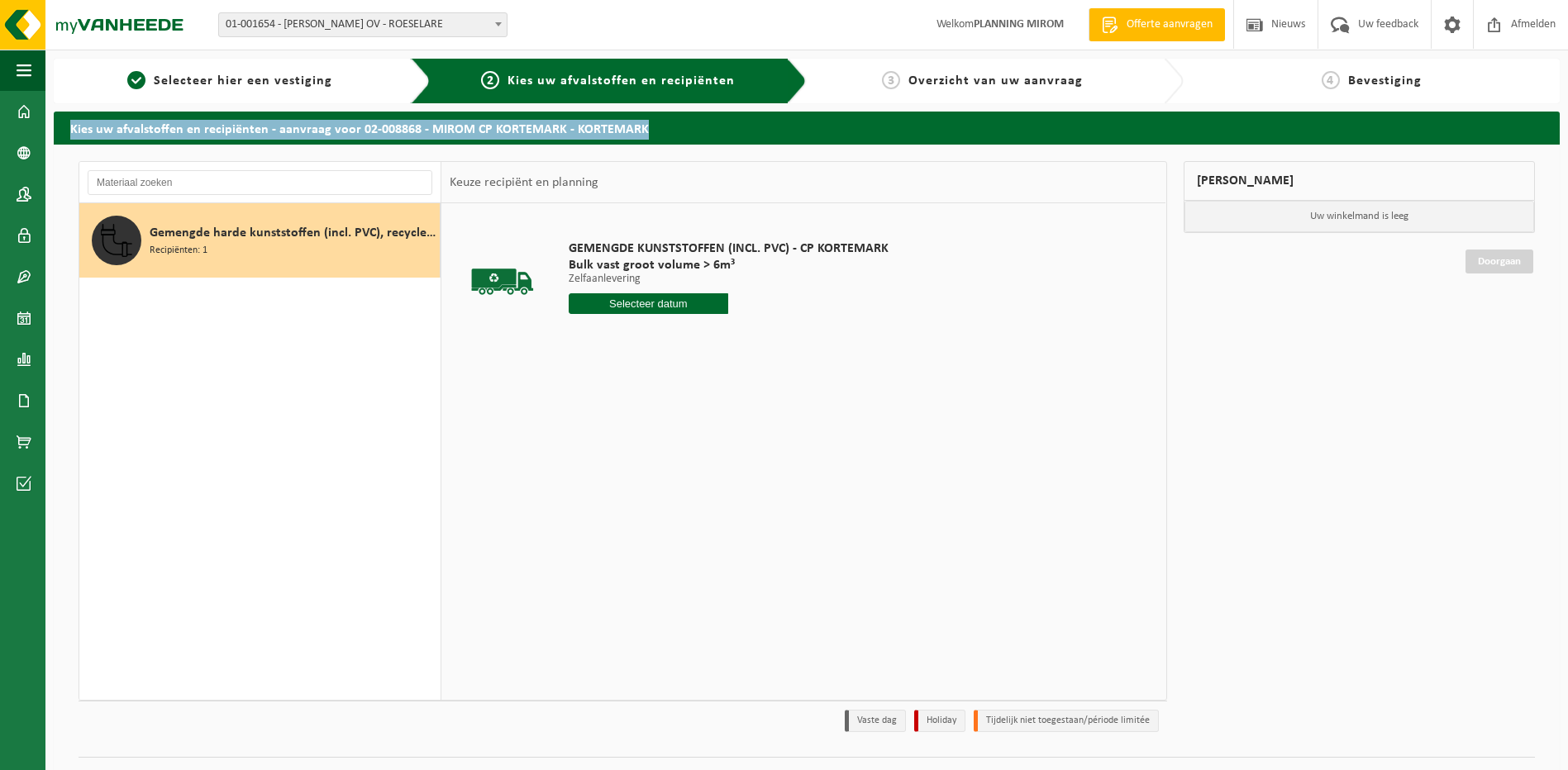
click at [505, 128] on h2 "Kies uw afvalstoffen en recipiënten - aanvraag voor 02-008868 - MIROM CP KORTEM…" at bounding box center [807, 128] width 1506 height 32
click at [341, 77] on link "1 Selecteer hier een vestiging" at bounding box center [230, 80] width 336 height 20
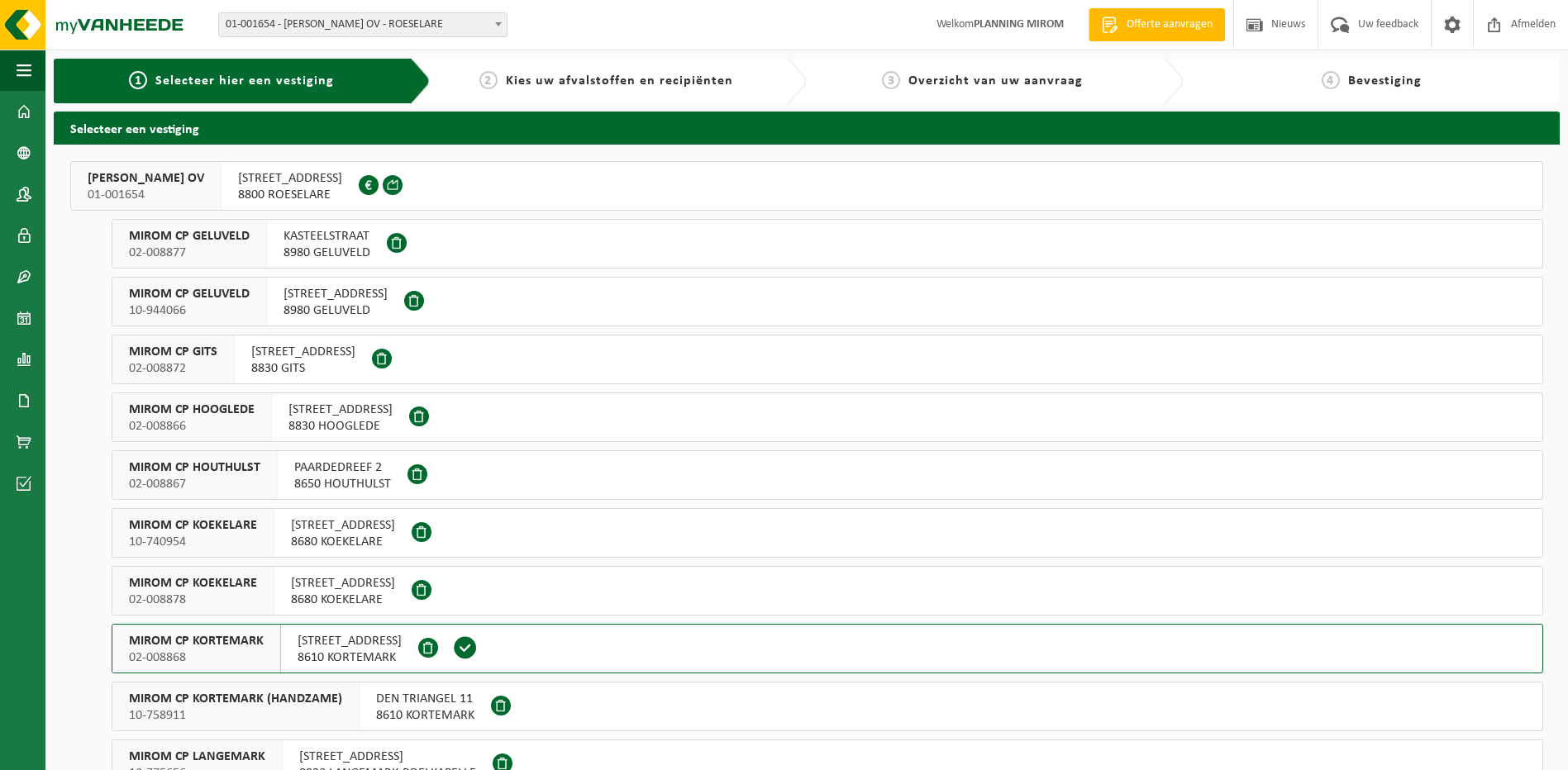
click at [478, 652] on span at bounding box center [465, 648] width 25 height 25
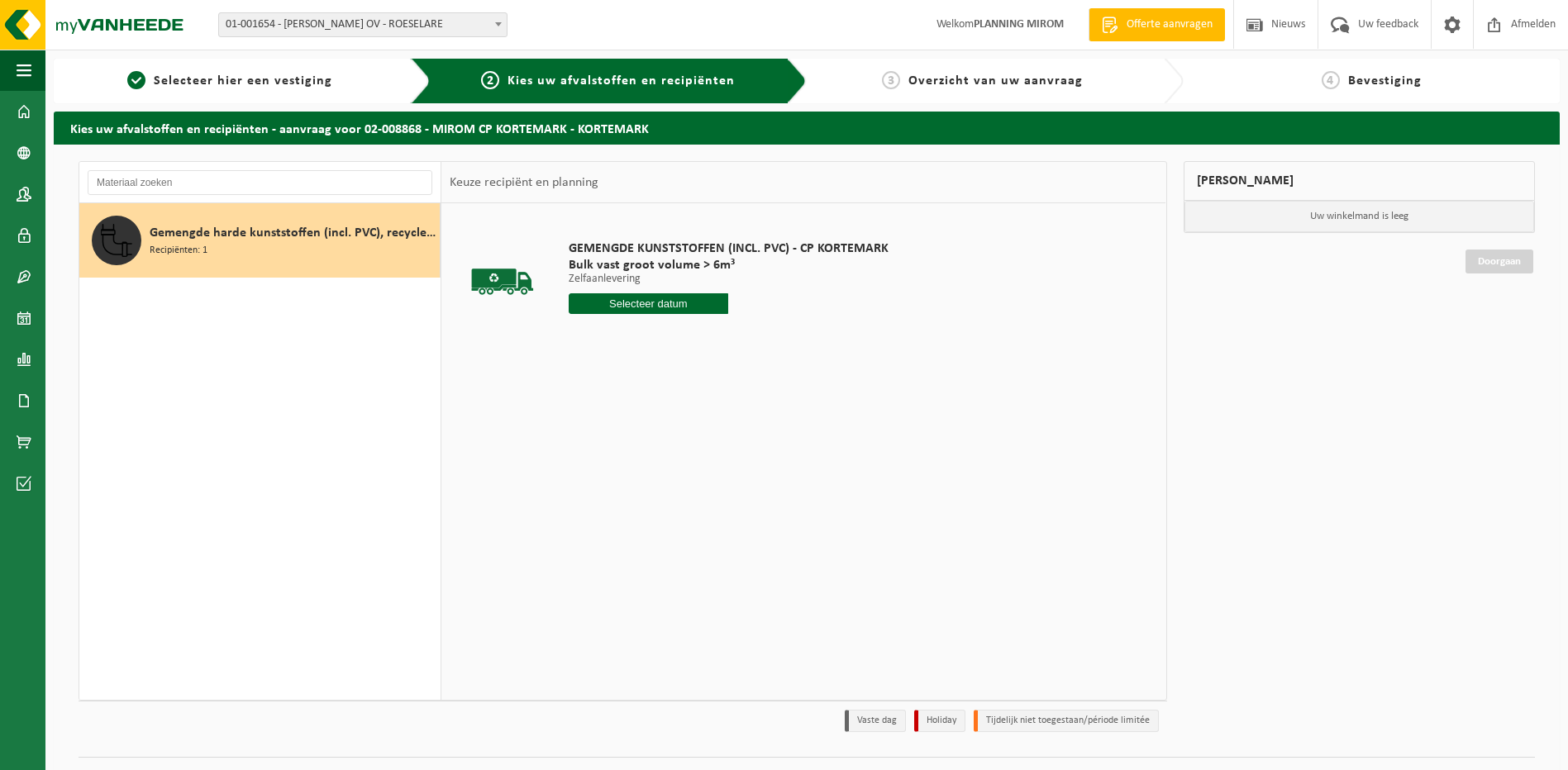
click at [311, 239] on span "Gemengde harde kunststoffen (incl. PVC), recycleerbaar (huishoudelijk)" at bounding box center [292, 232] width 286 height 20
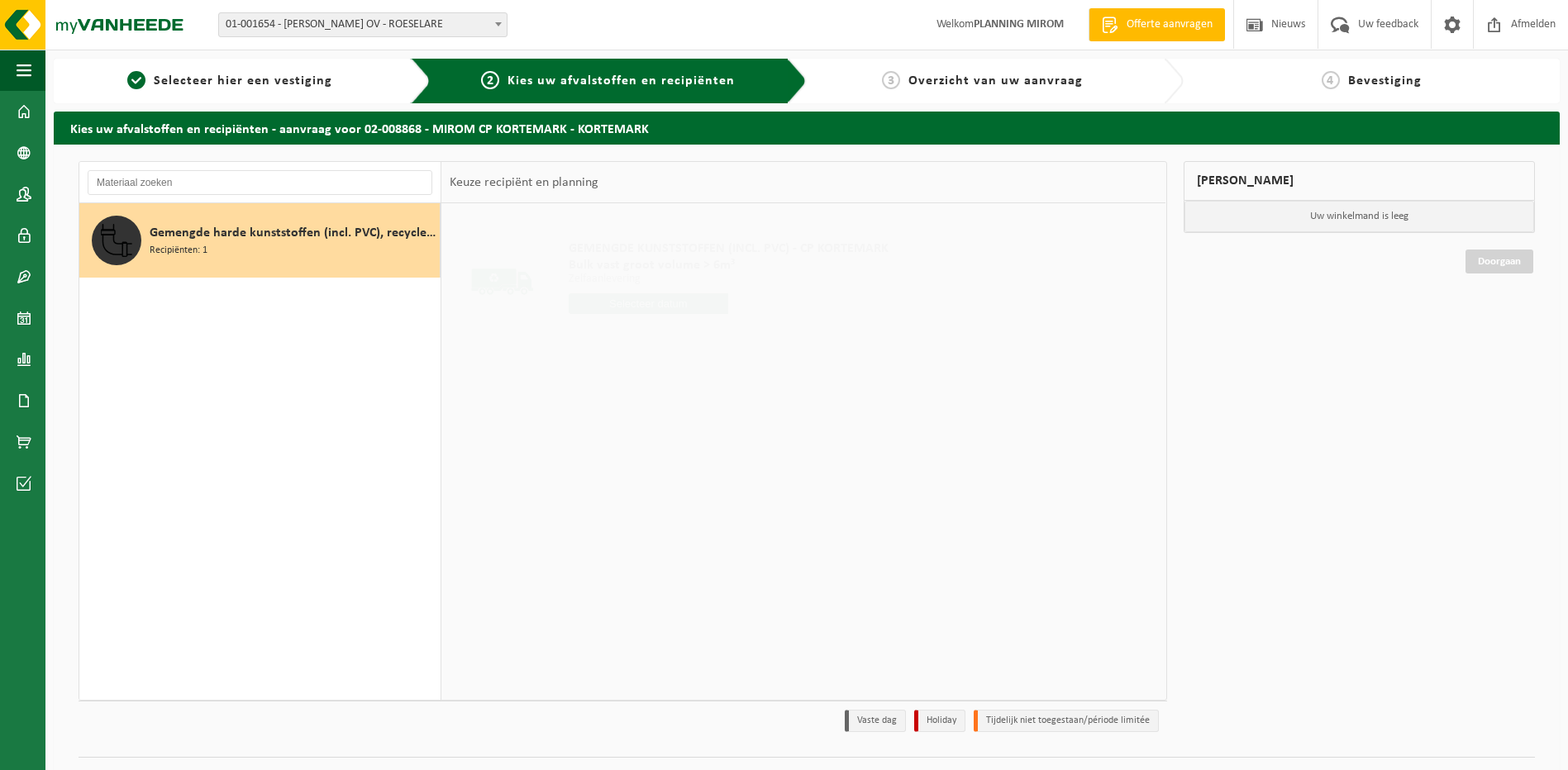
click at [311, 239] on span "Gemengde harde kunststoffen (incl. PVC), recycleerbaar (huishoudelijk)" at bounding box center [292, 232] width 286 height 20
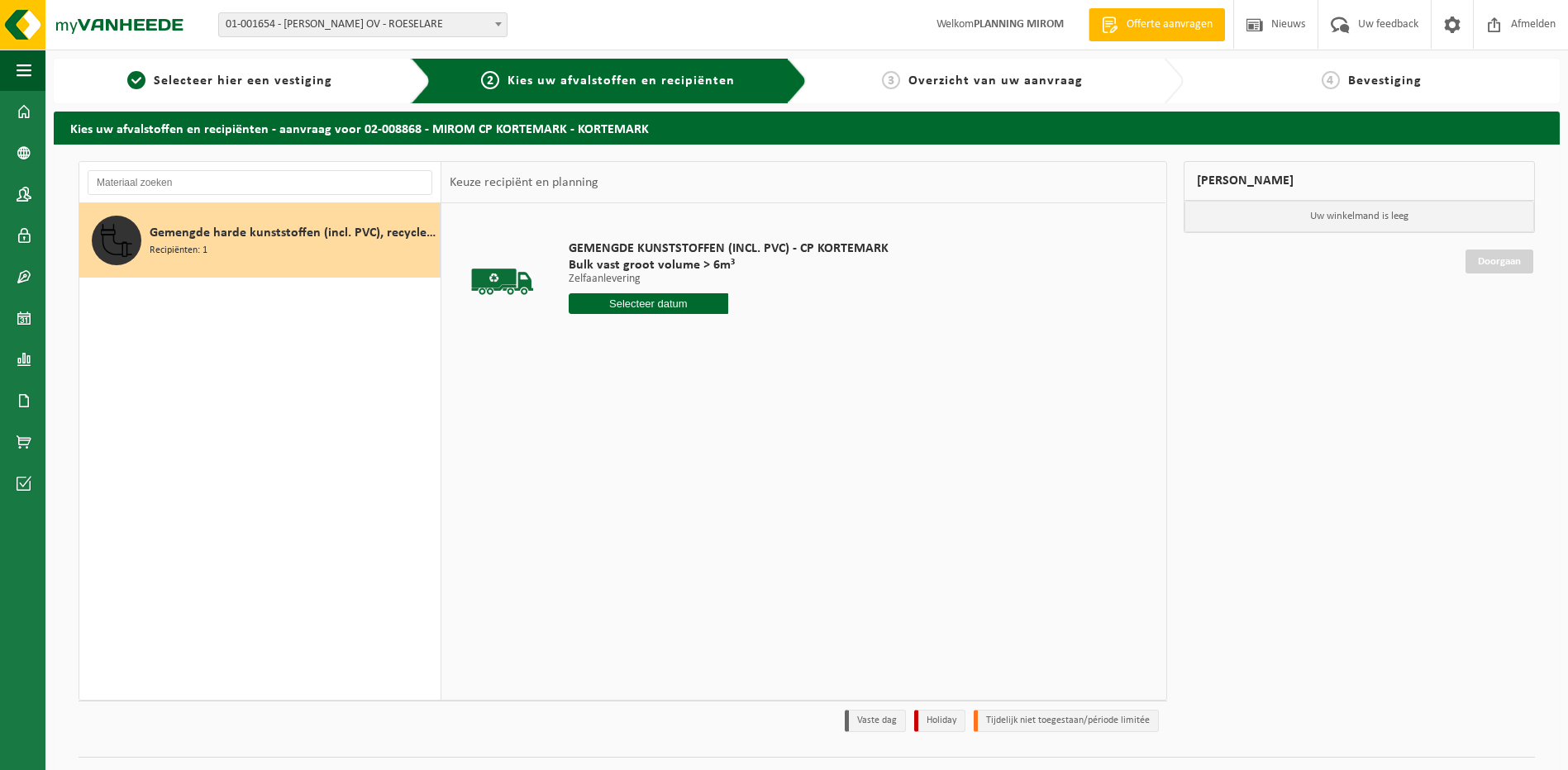
drag, startPoint x: 311, startPoint y: 239, endPoint x: 281, endPoint y: 242, distance: 30.1
click at [281, 242] on span "Gemengde harde kunststoffen (incl. PVC), recycleerbaar (huishoudelijk)" at bounding box center [292, 232] width 286 height 20
click at [624, 265] on span "Bulk vast groot volume > 6m³" at bounding box center [728, 265] width 320 height 16
click at [347, 170] on input "text" at bounding box center [260, 182] width 344 height 25
click at [23, 189] on span at bounding box center [23, 194] width 15 height 41
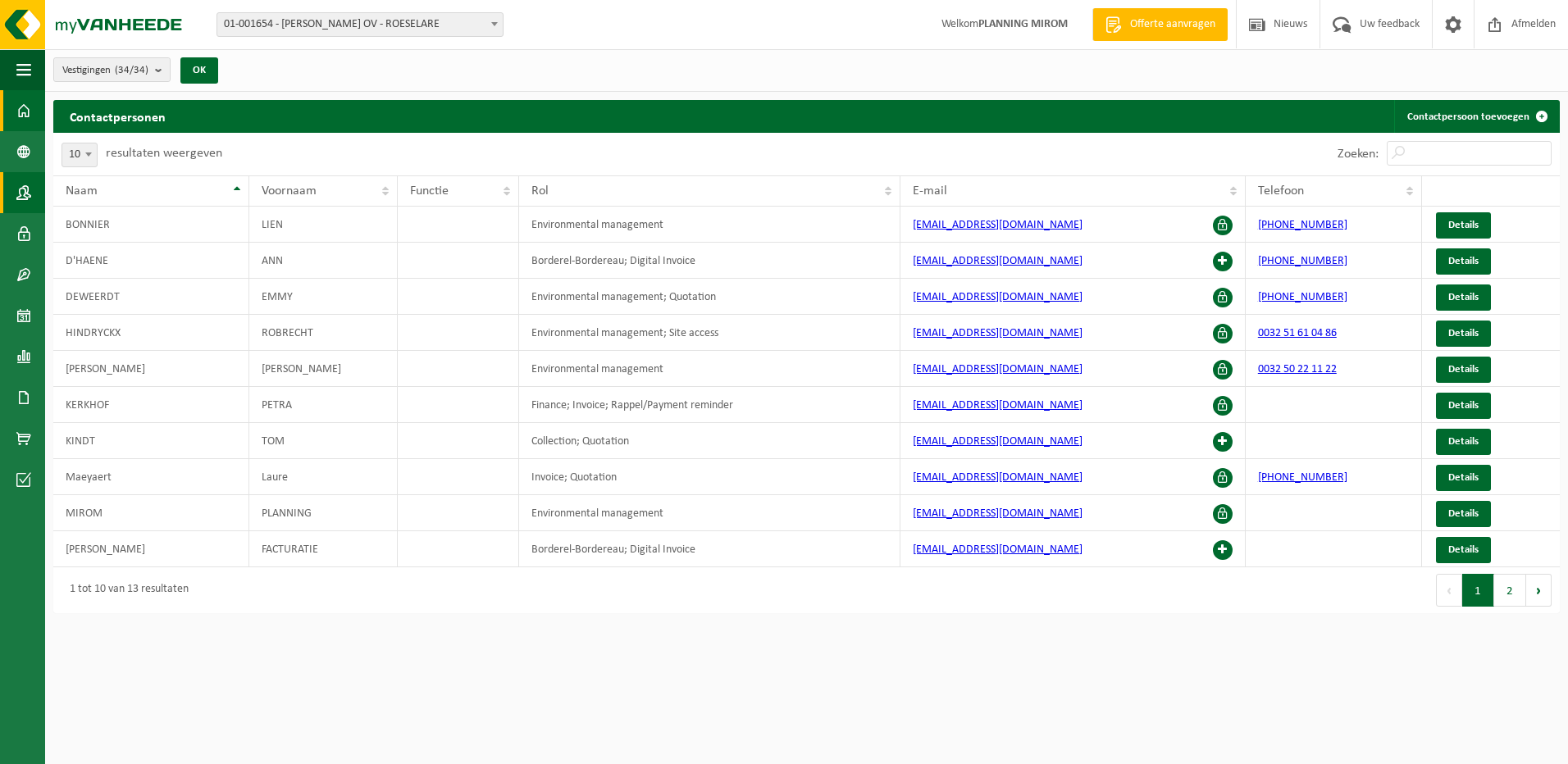
click at [24, 113] on span at bounding box center [23, 110] width 14 height 41
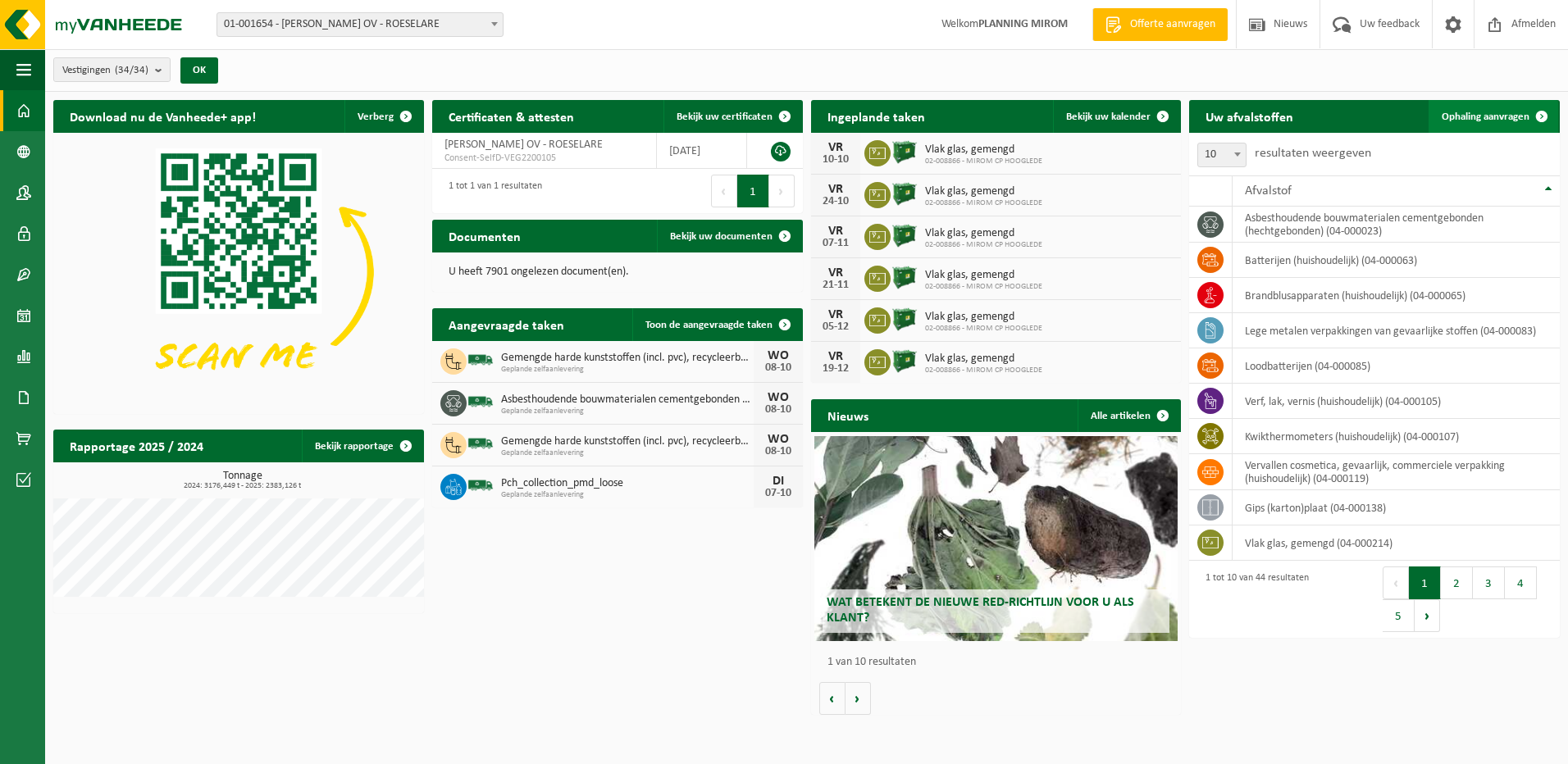
click at [1497, 114] on span "Ophaling aanvragen" at bounding box center [1485, 117] width 87 height 11
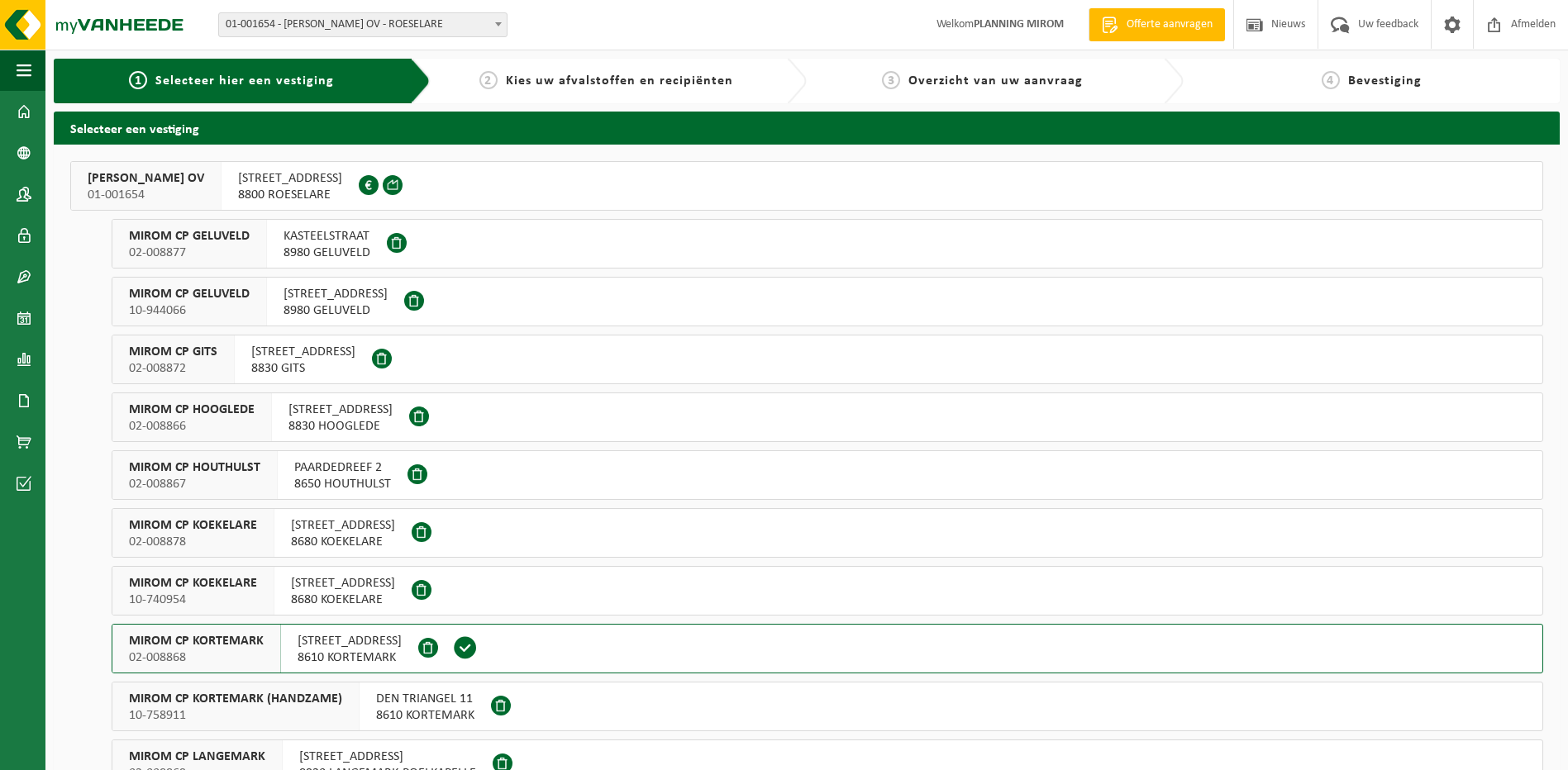
click at [368, 659] on span "8610 KORTEMARK" at bounding box center [349, 657] width 104 height 16
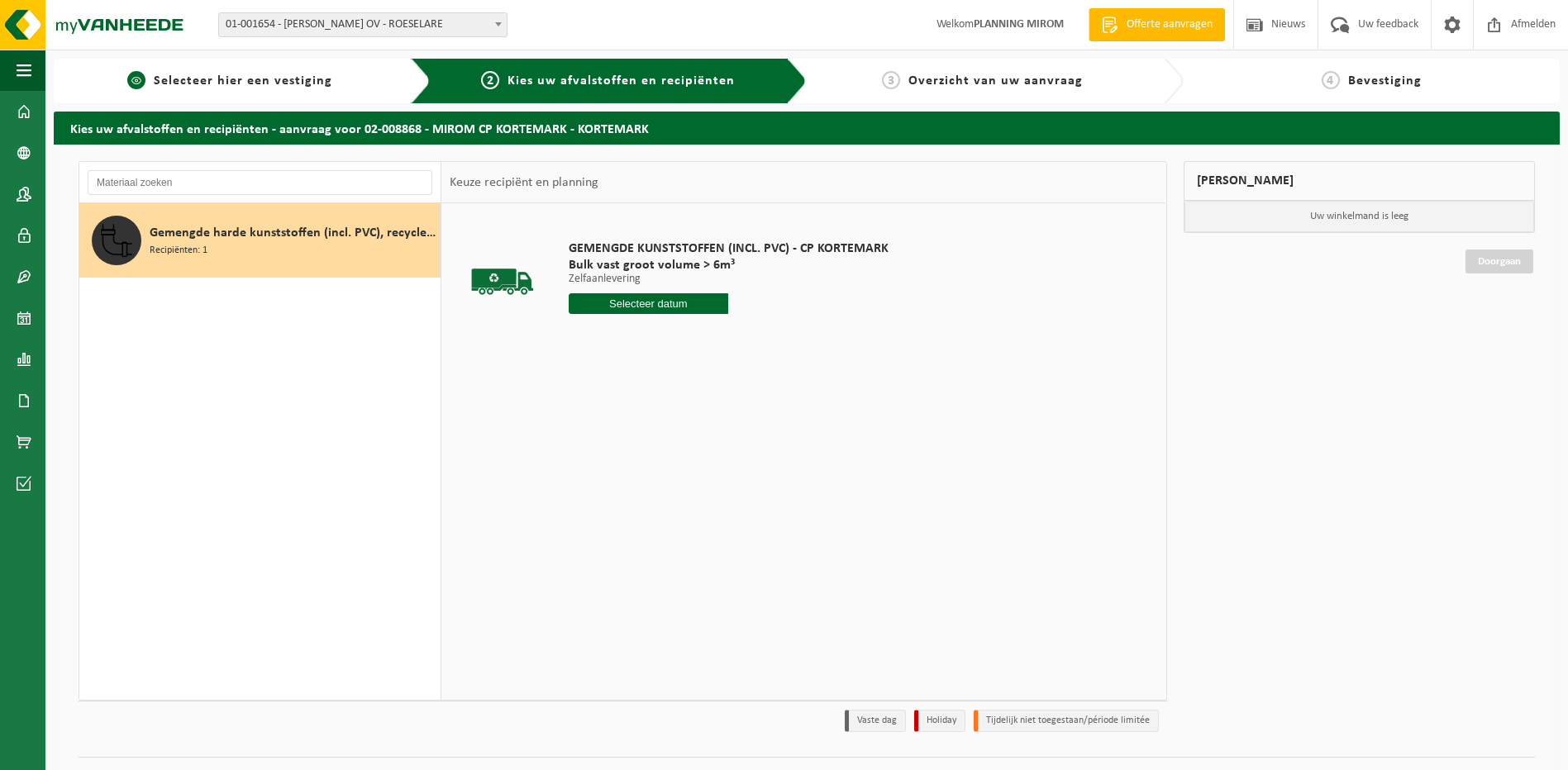
click at [288, 85] on span "Selecteer hier een vestiging" at bounding box center [243, 80] width 179 height 13
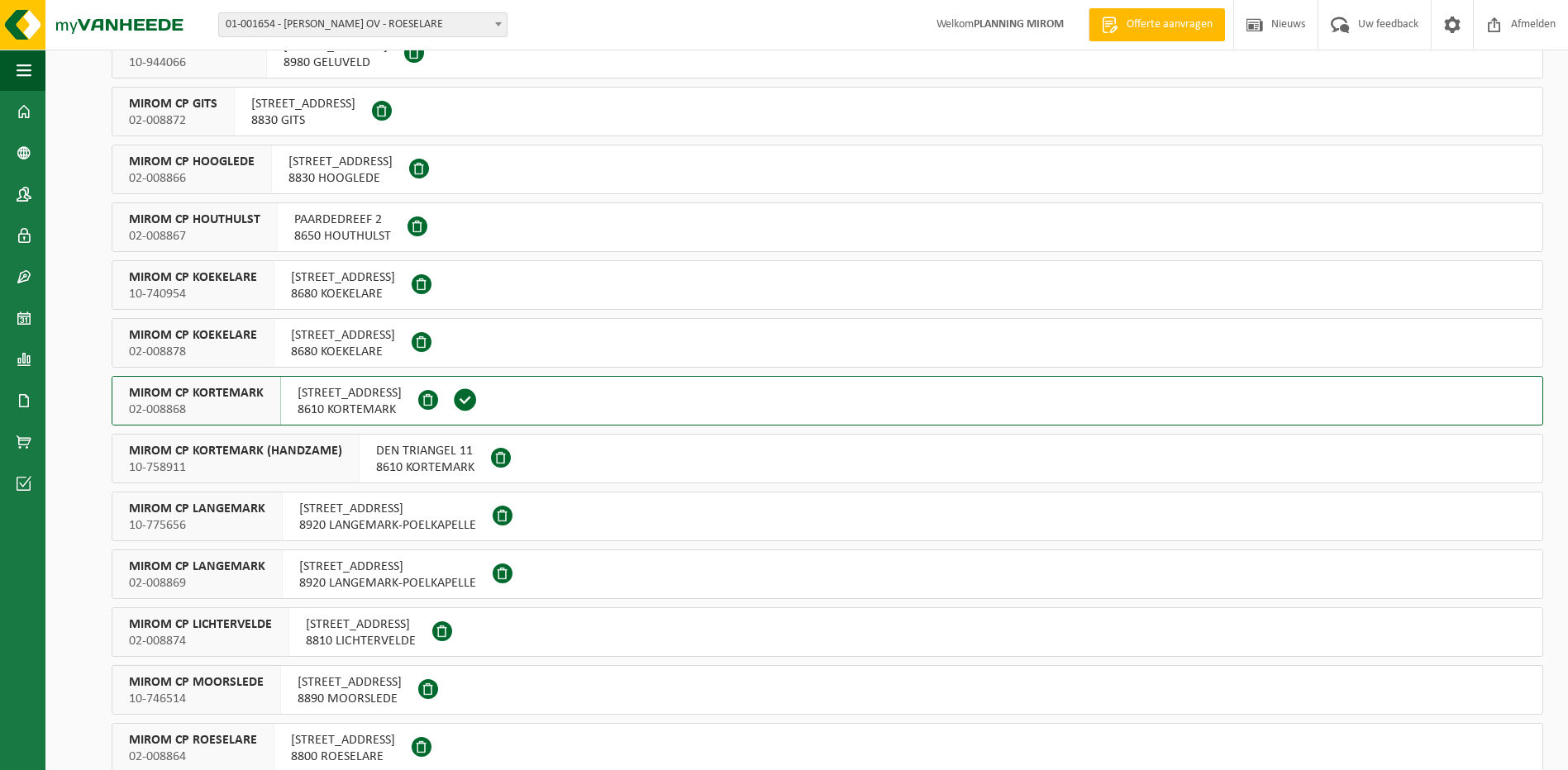
scroll to position [331, 0]
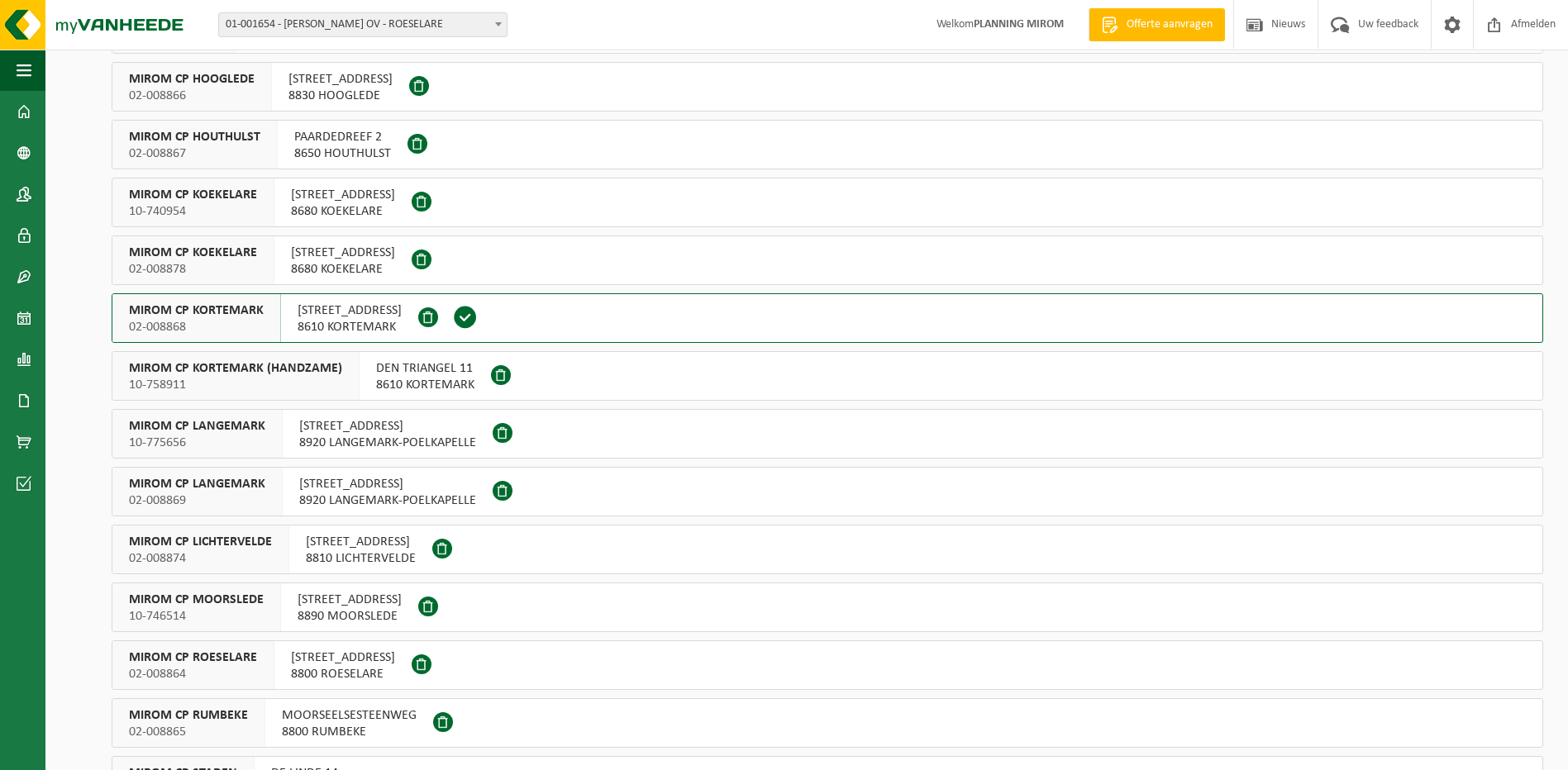
click at [331, 371] on span "MIROM CP KORTEMARK (HANDZAME)" at bounding box center [236, 368] width 214 height 16
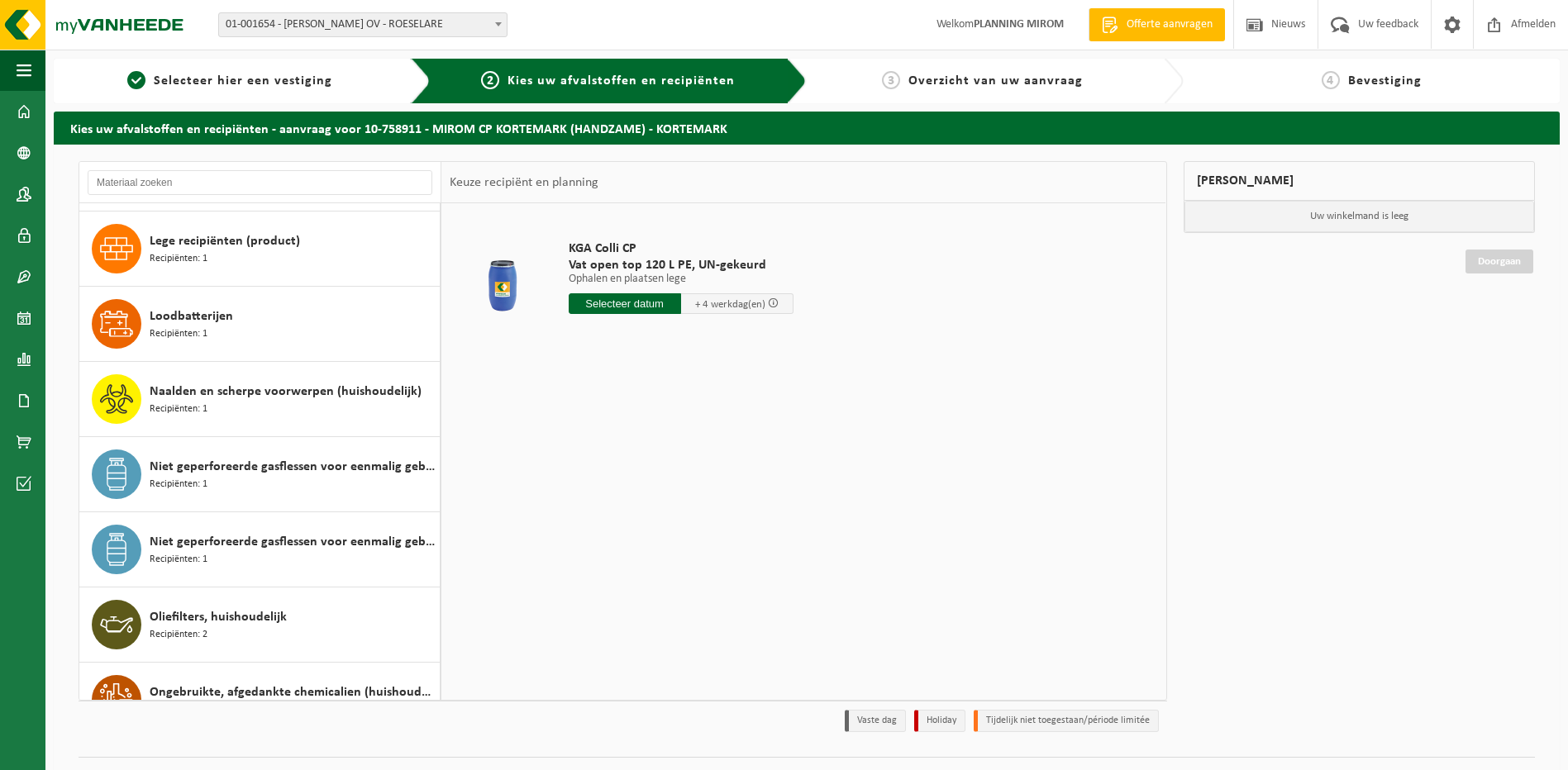
scroll to position [1074, 0]
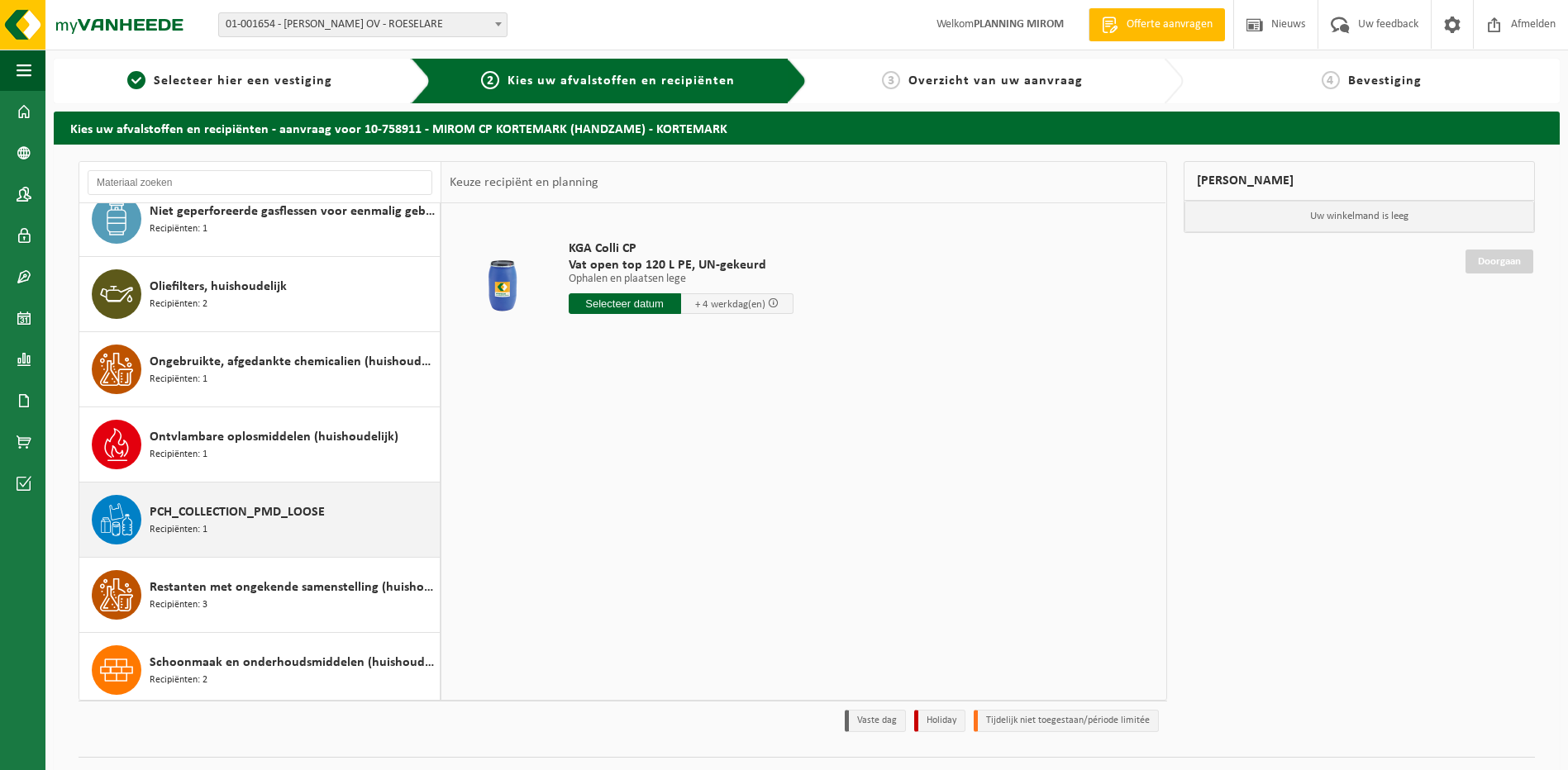
click at [242, 502] on div "PCH_COLLECTION_PMD_LOOSE Recipiënten: 1" at bounding box center [292, 520] width 286 height 50
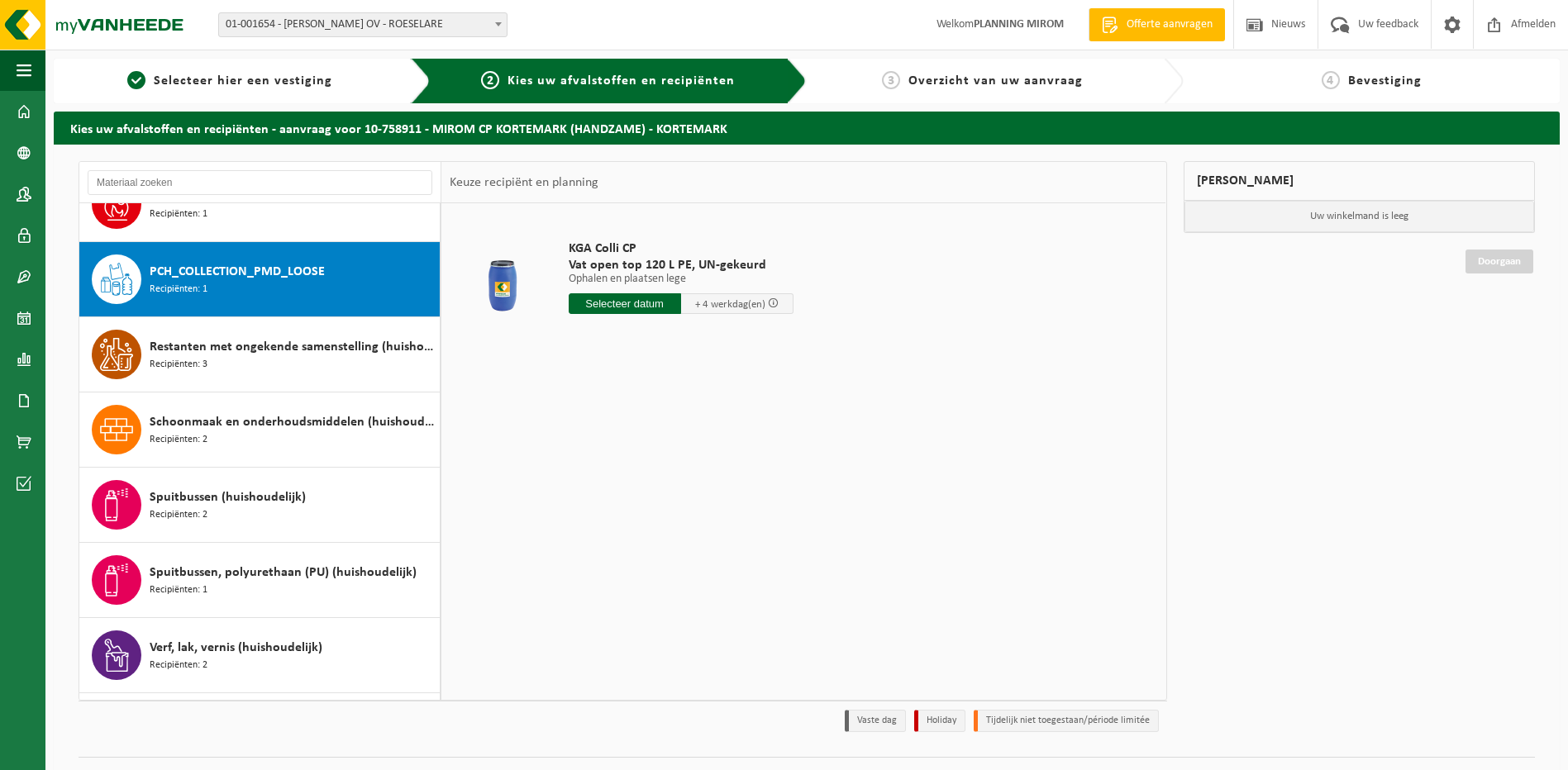
scroll to position [1354, 0]
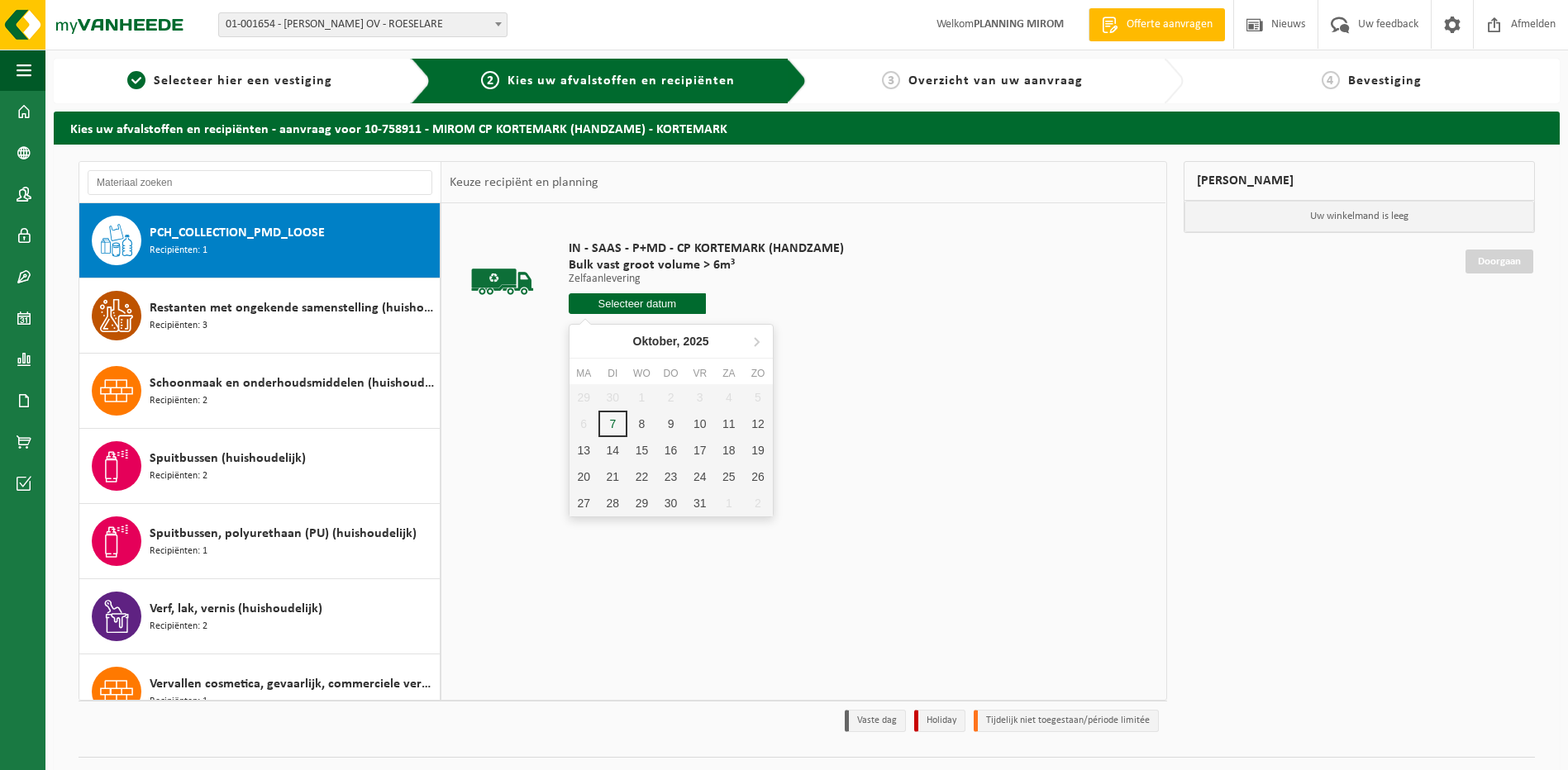
click at [643, 305] on input "text" at bounding box center [637, 303] width 138 height 21
click at [632, 427] on div "8" at bounding box center [642, 424] width 29 height 26
type input "Van 2025-10-08"
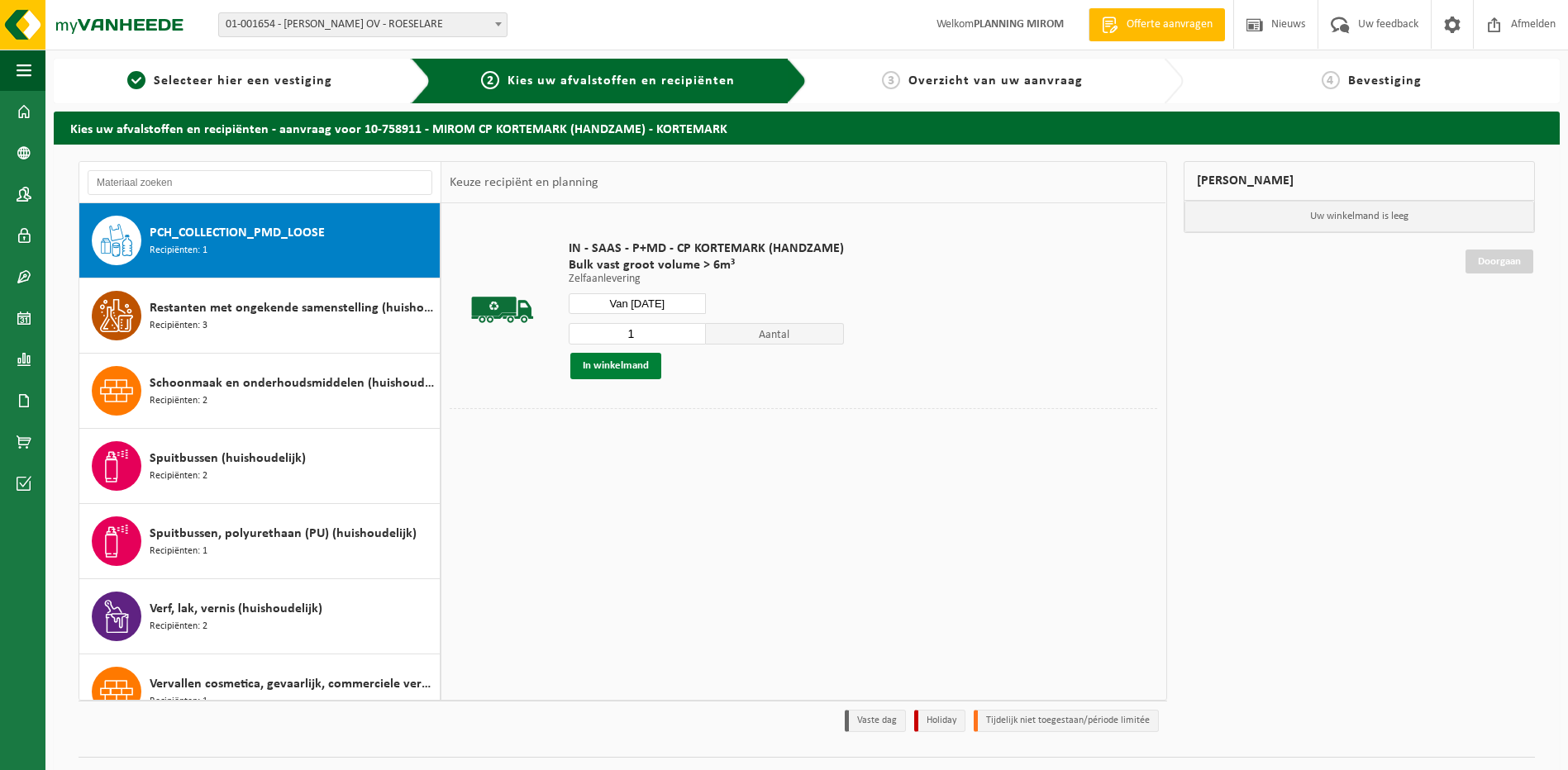
click at [613, 353] on button "In winkelmand" at bounding box center [615, 366] width 91 height 26
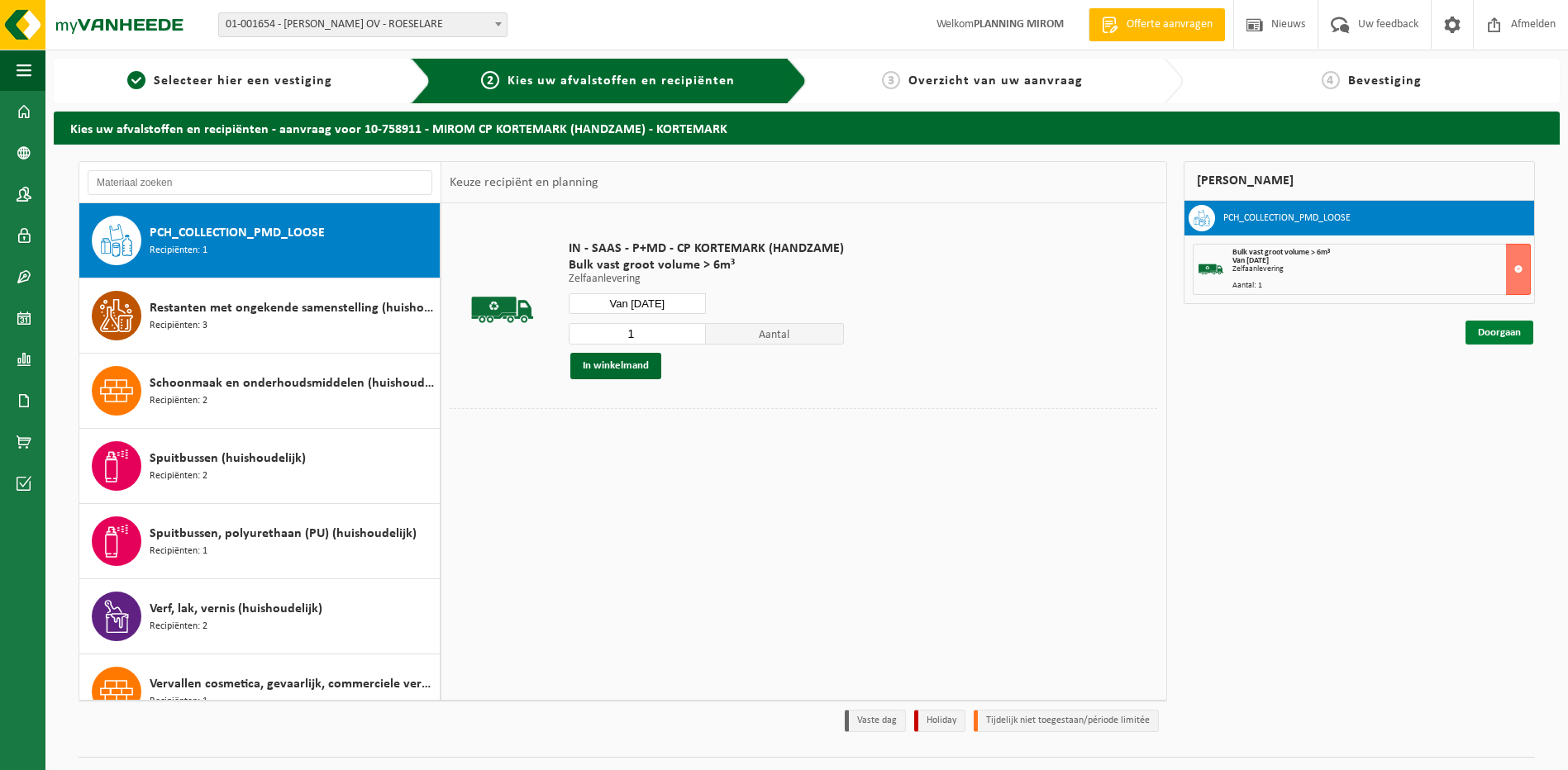
click at [1481, 326] on link "Doorgaan" at bounding box center [1499, 332] width 68 height 24
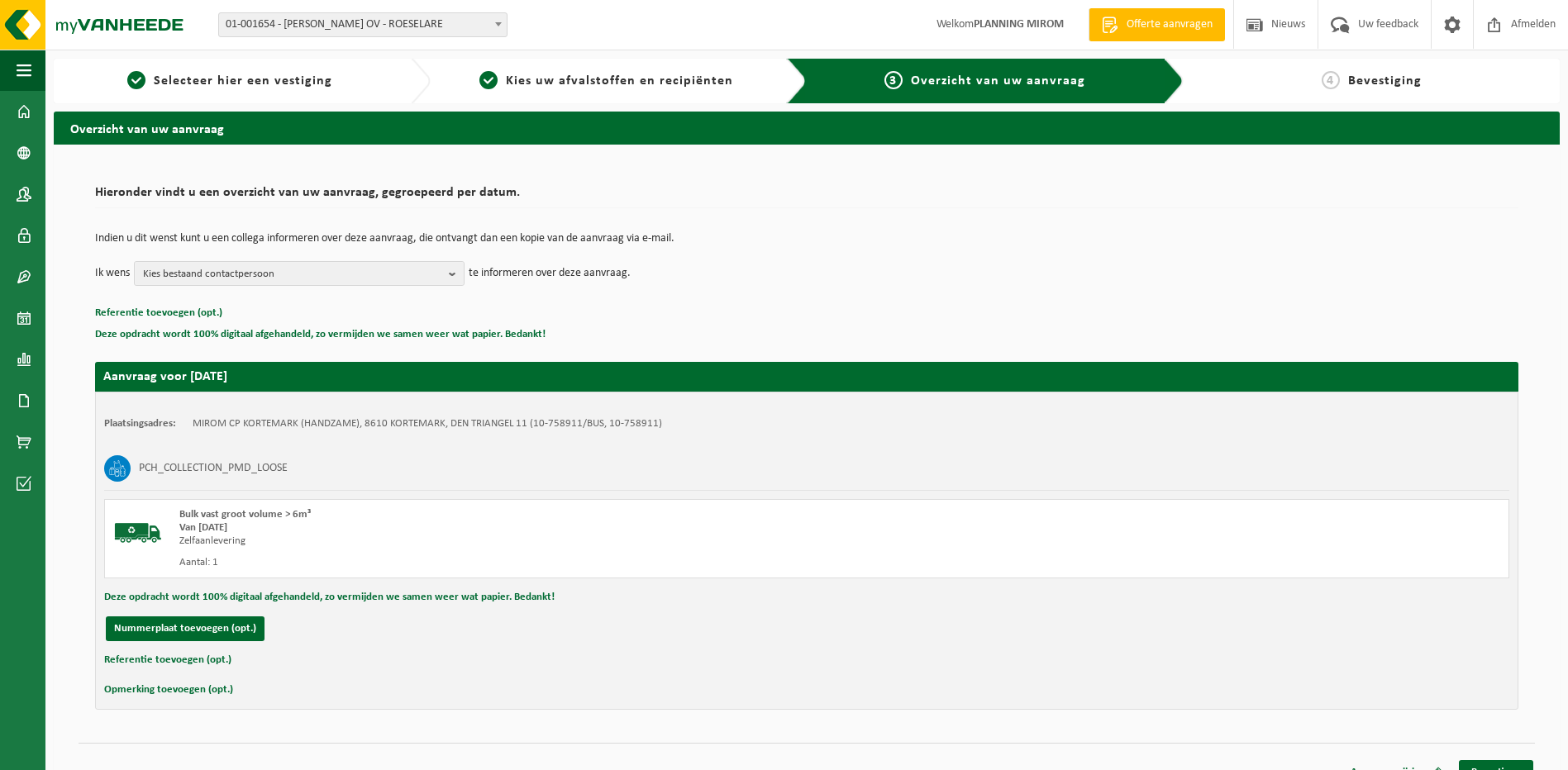
scroll to position [23, 0]
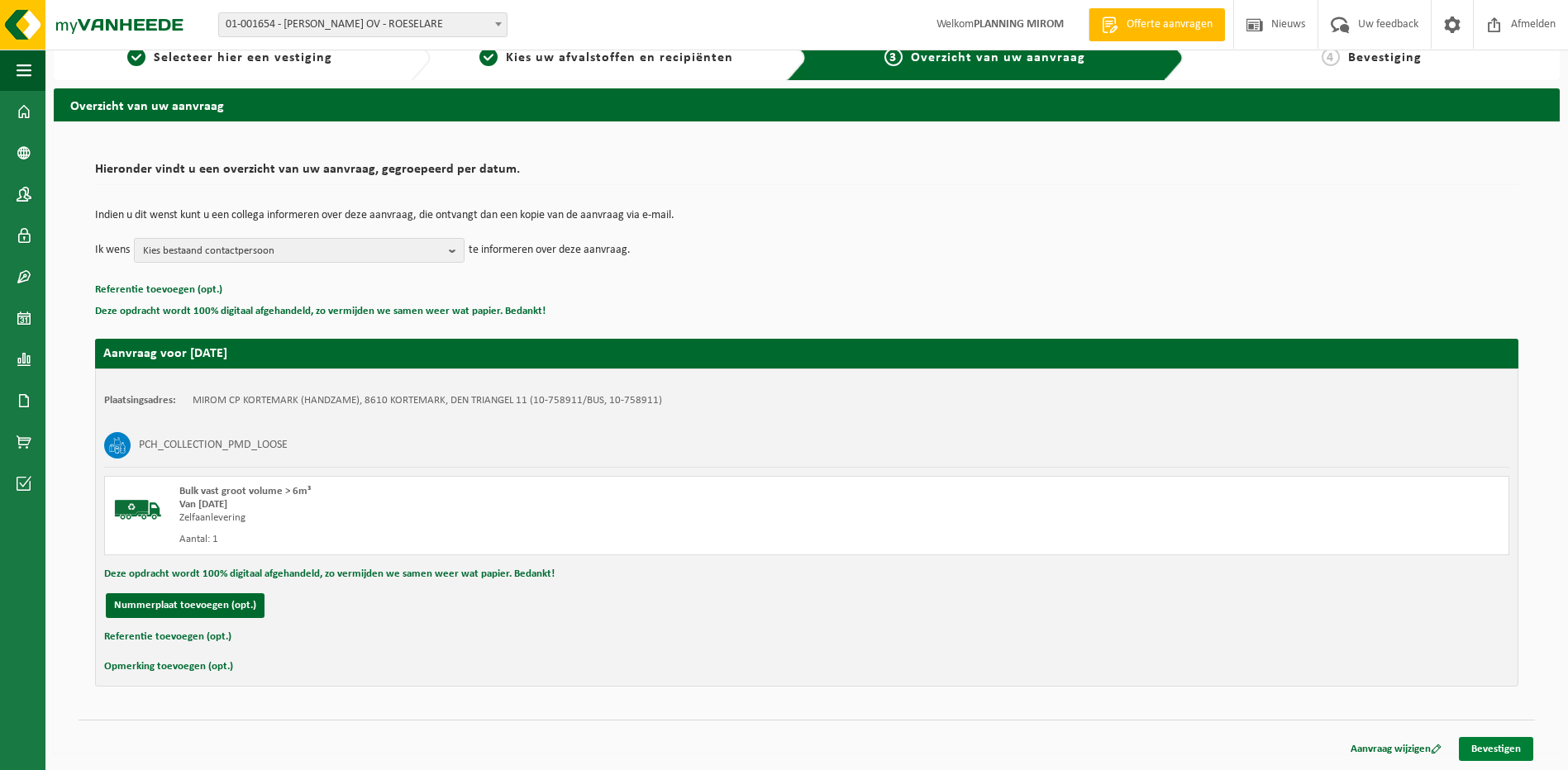
click at [1502, 738] on link "Bevestigen" at bounding box center [1495, 749] width 74 height 24
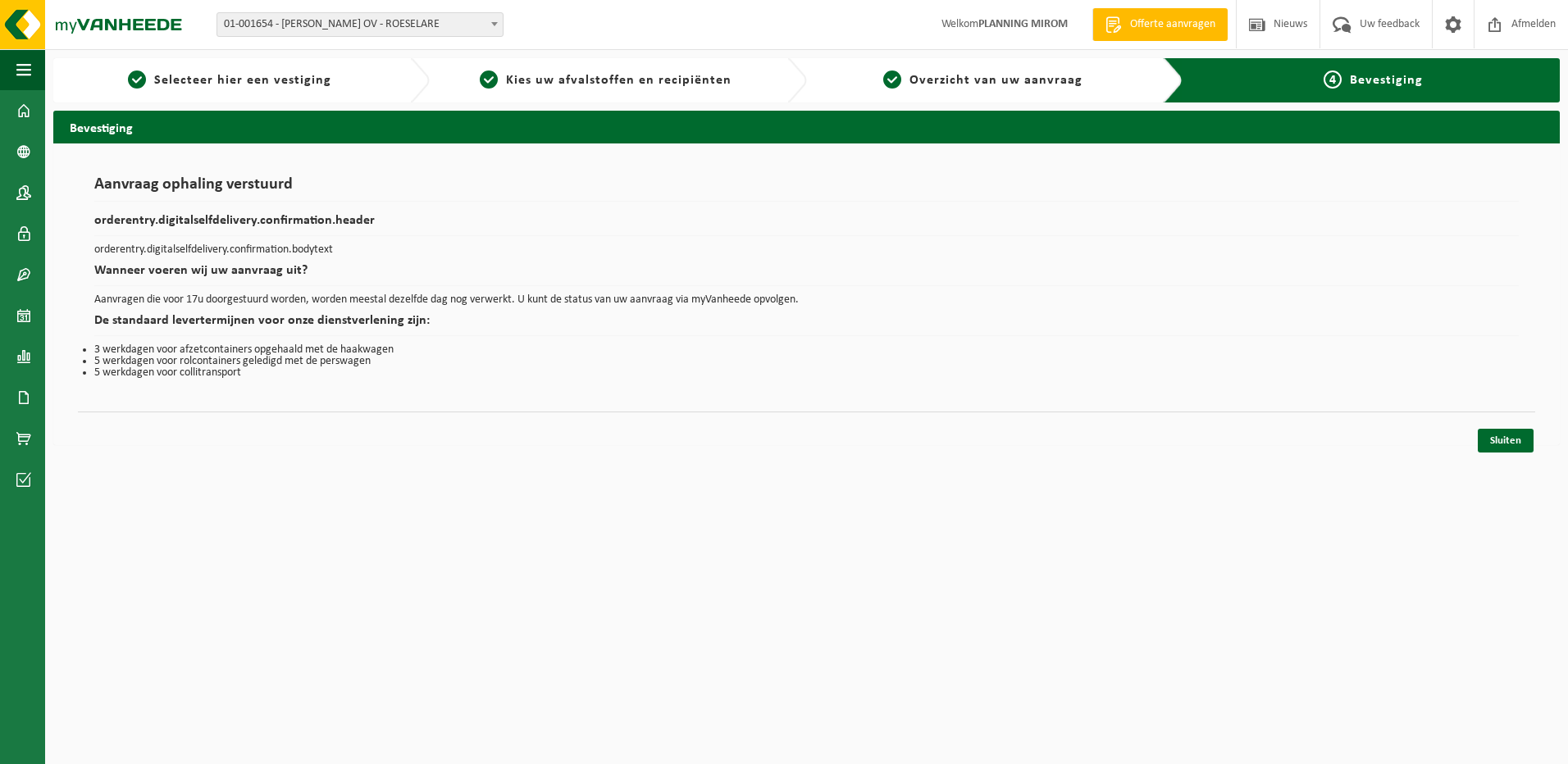
click at [1483, 454] on div "Navigatie Offerte aanvragen Nieuws Uw feedback Afmelden Dashboard Bedrijfsgegev…" at bounding box center [784, 231] width 1568 height 462
click at [1489, 447] on link "Sluiten" at bounding box center [1506, 441] width 56 height 24
